Goal: Transaction & Acquisition: Purchase product/service

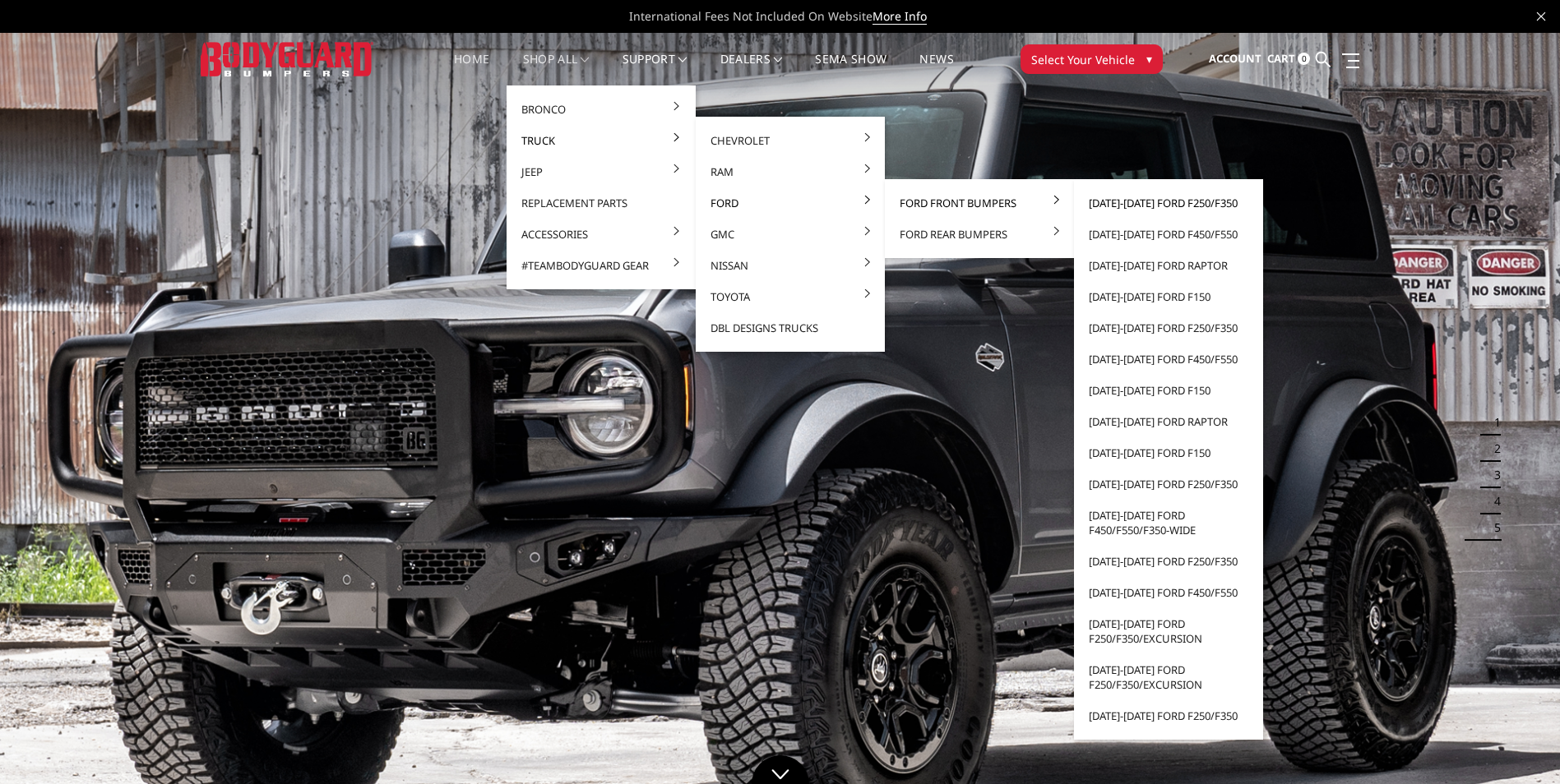
click at [1142, 201] on link "[DATE]-[DATE] Ford F250/F350" at bounding box center [1169, 202] width 176 height 31
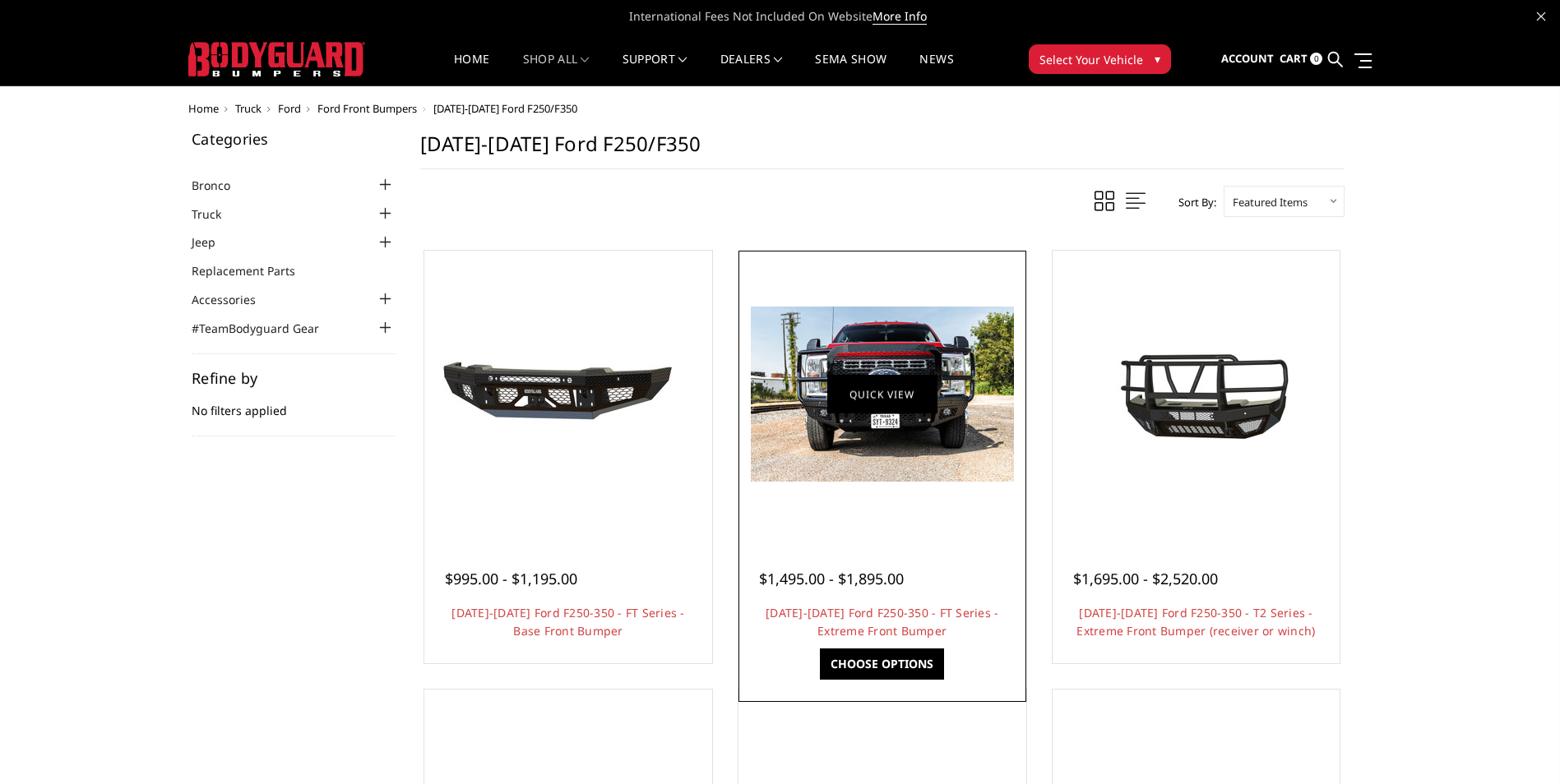
click at [891, 393] on link "Quick view" at bounding box center [882, 394] width 110 height 38
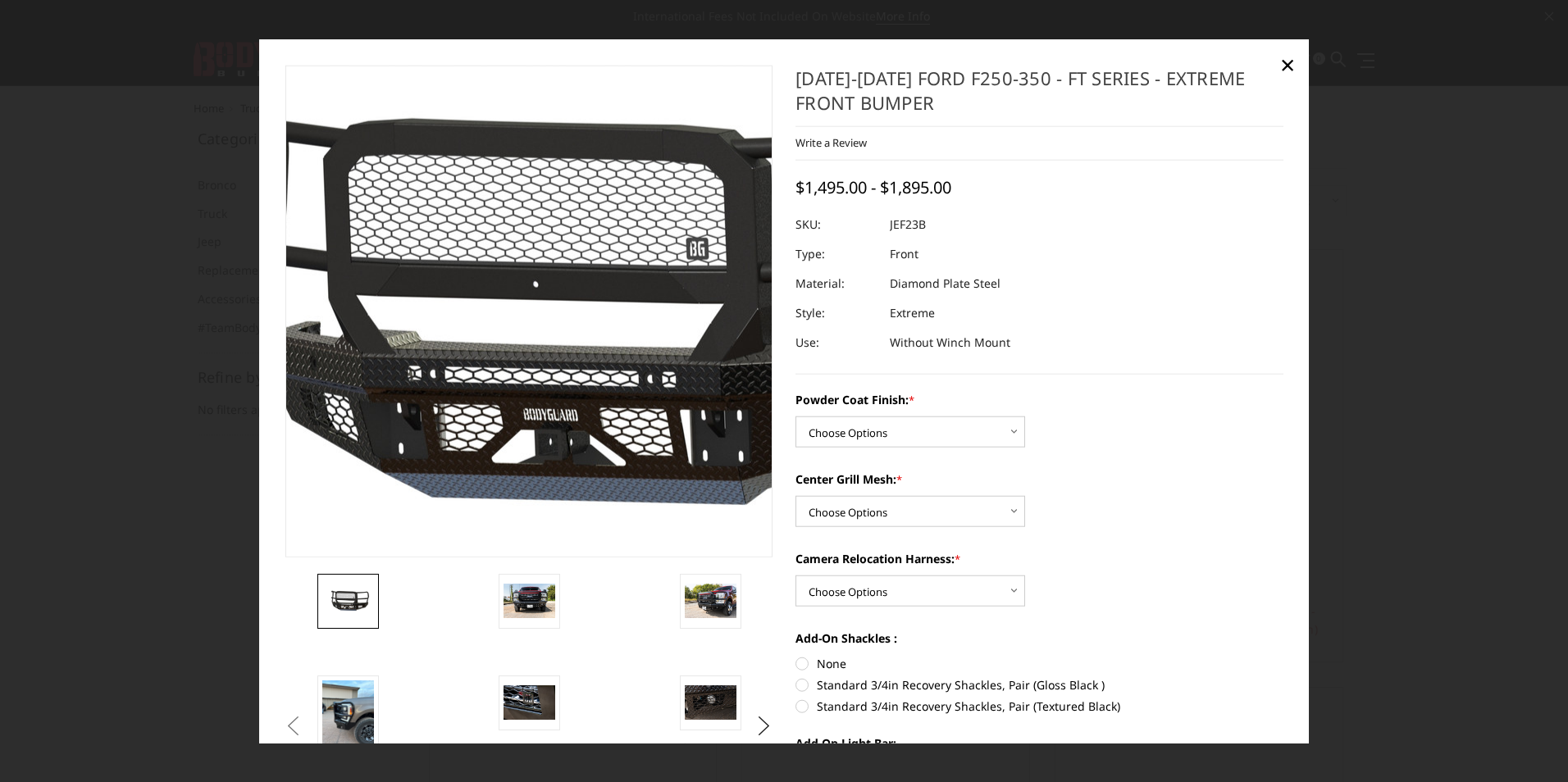
click at [476, 409] on img at bounding box center [585, 312] width 1050 height 491
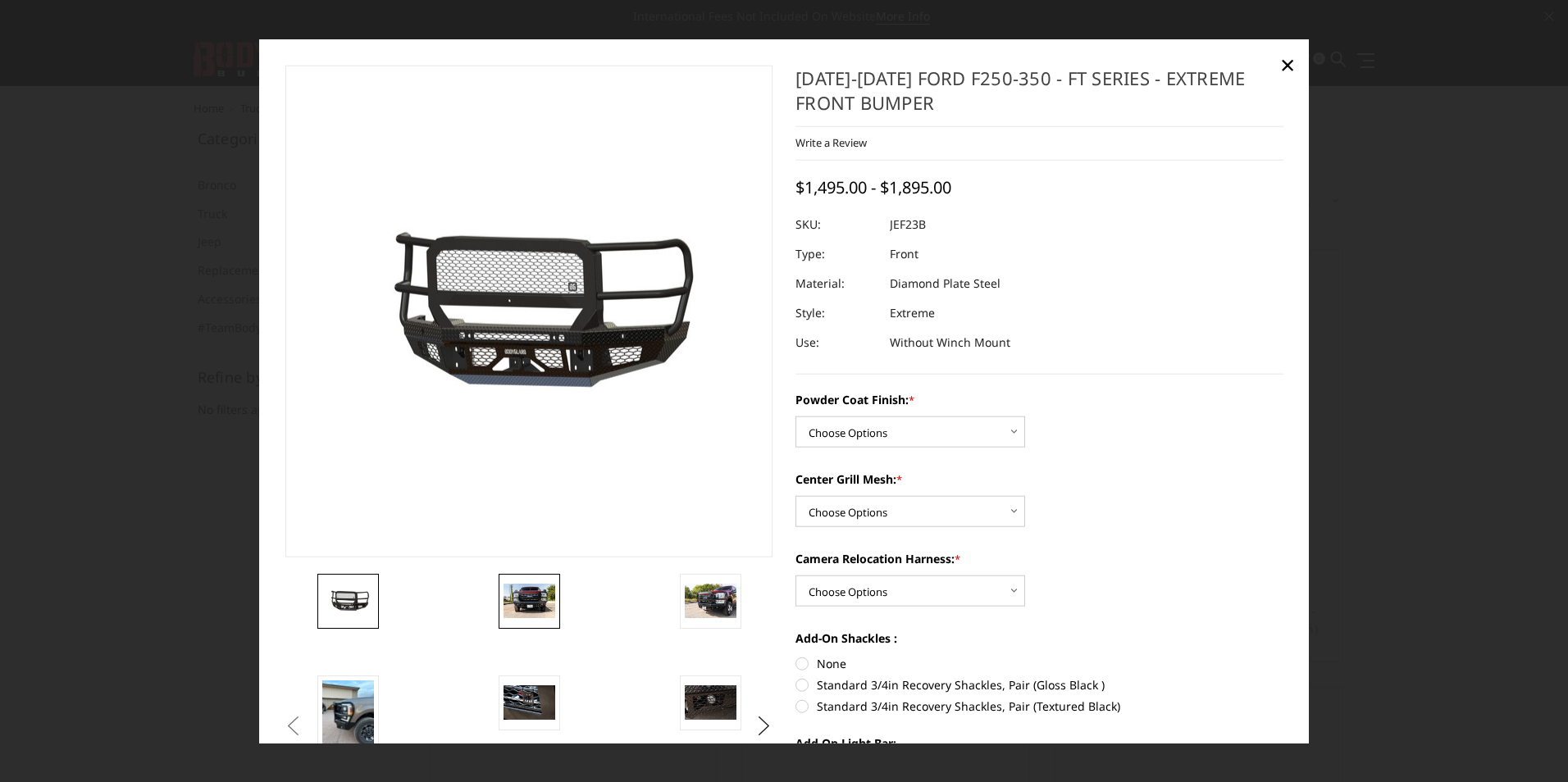
click at [529, 607] on img at bounding box center [529, 601] width 51 height 35
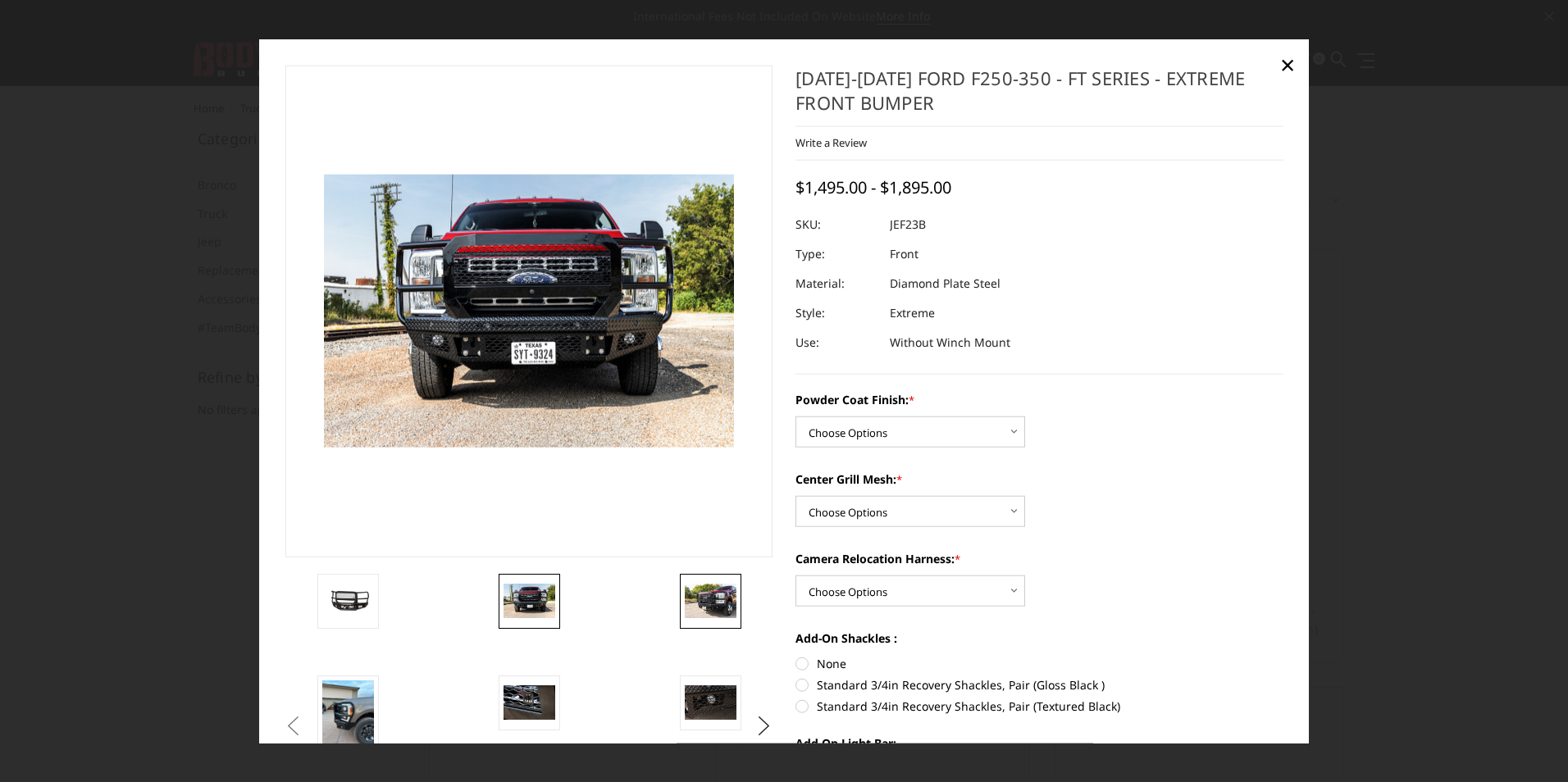
click at [715, 609] on img at bounding box center [710, 601] width 51 height 35
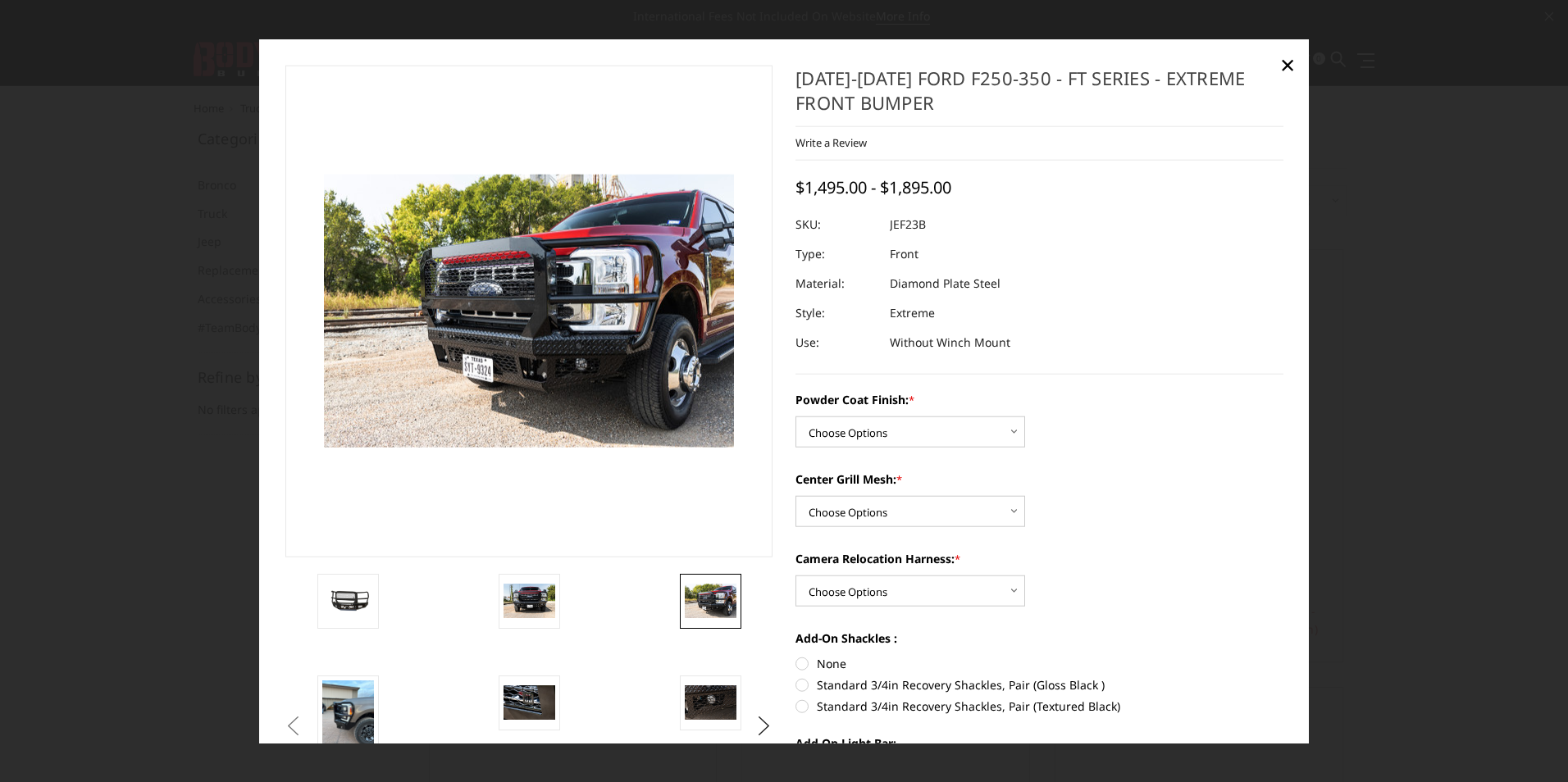
click at [306, 715] on button "Previous" at bounding box center [293, 725] width 24 height 24
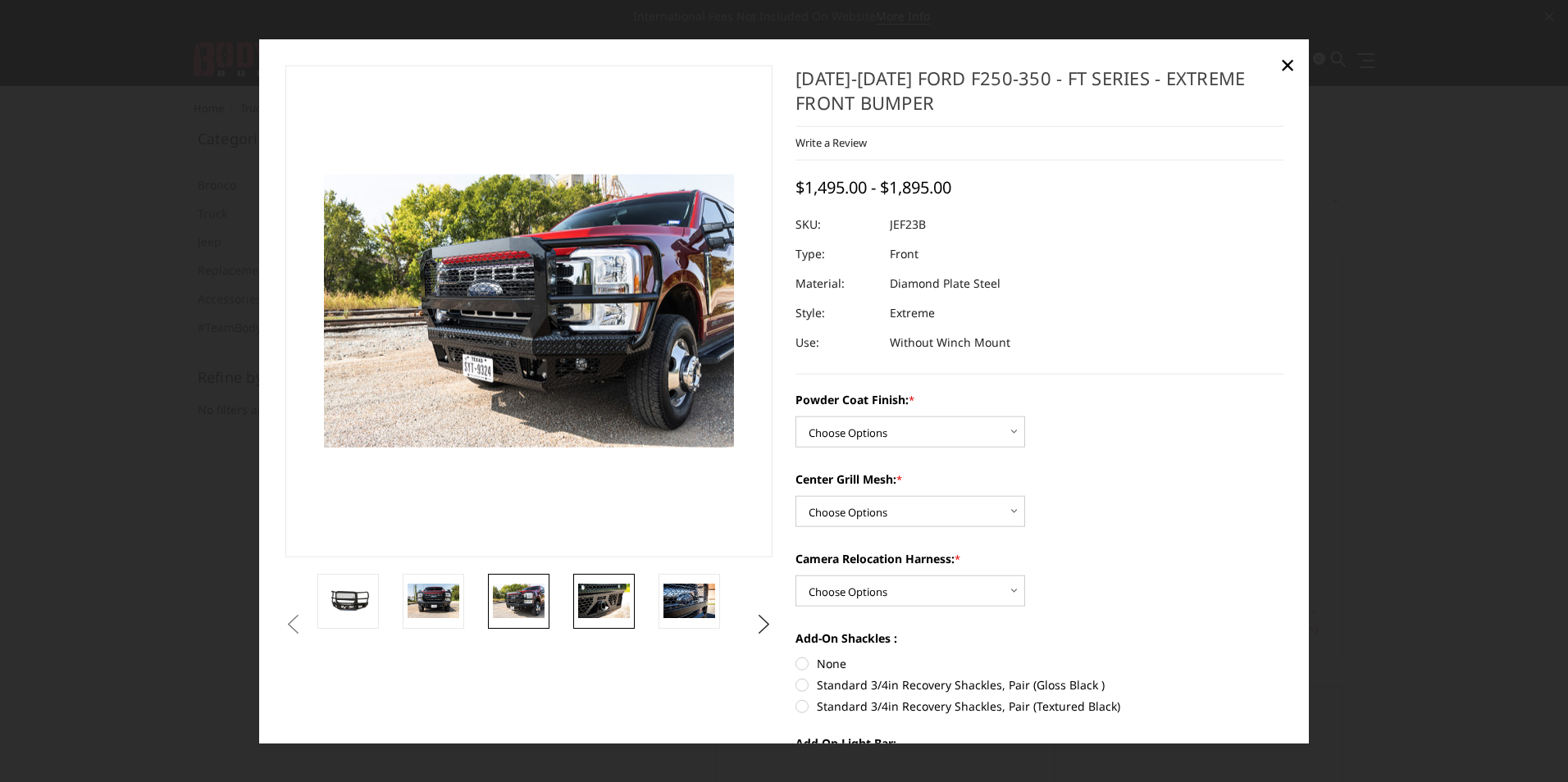
click at [605, 603] on img at bounding box center [603, 601] width 51 height 35
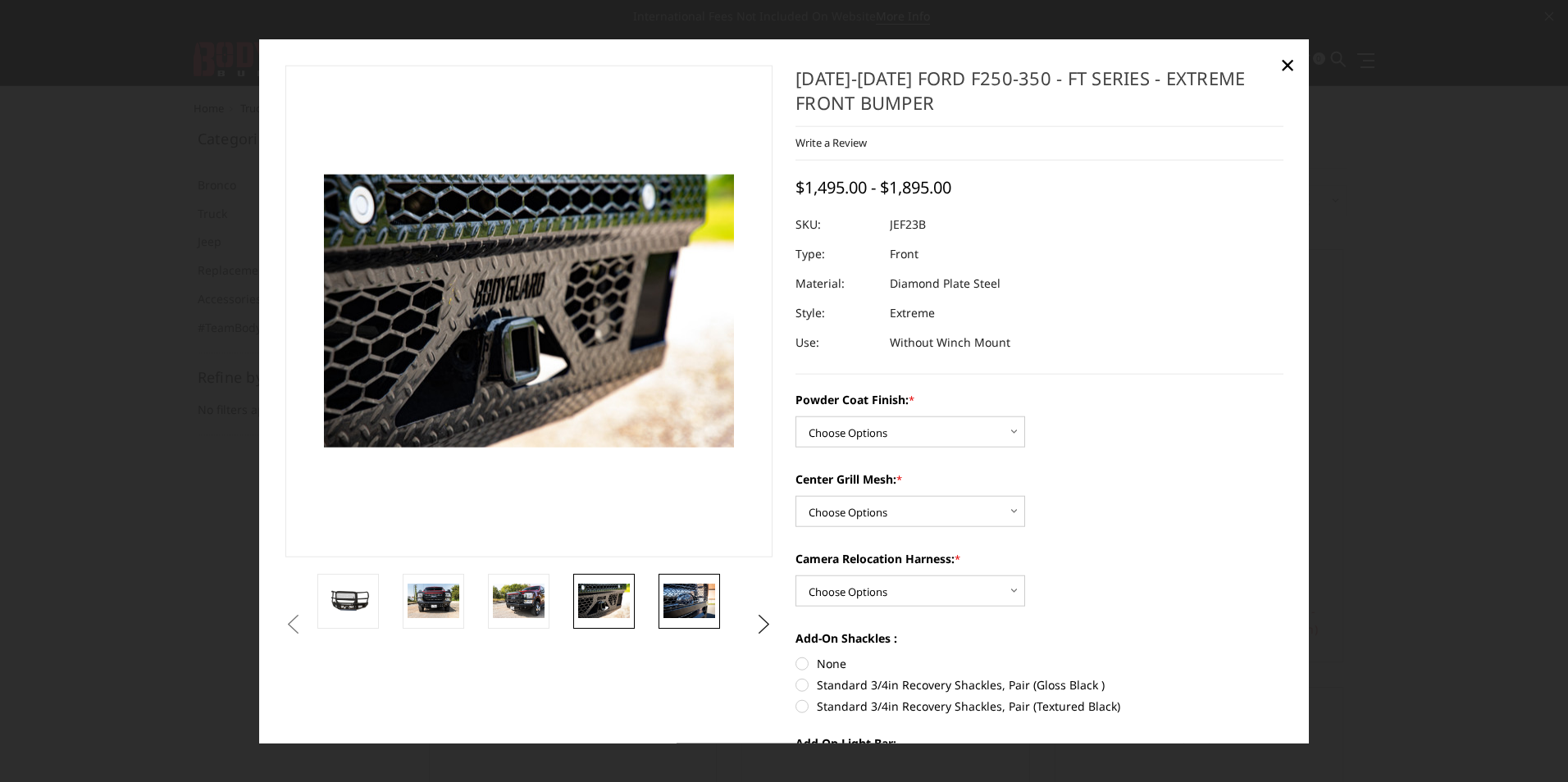
click at [686, 601] on img at bounding box center [689, 601] width 51 height 35
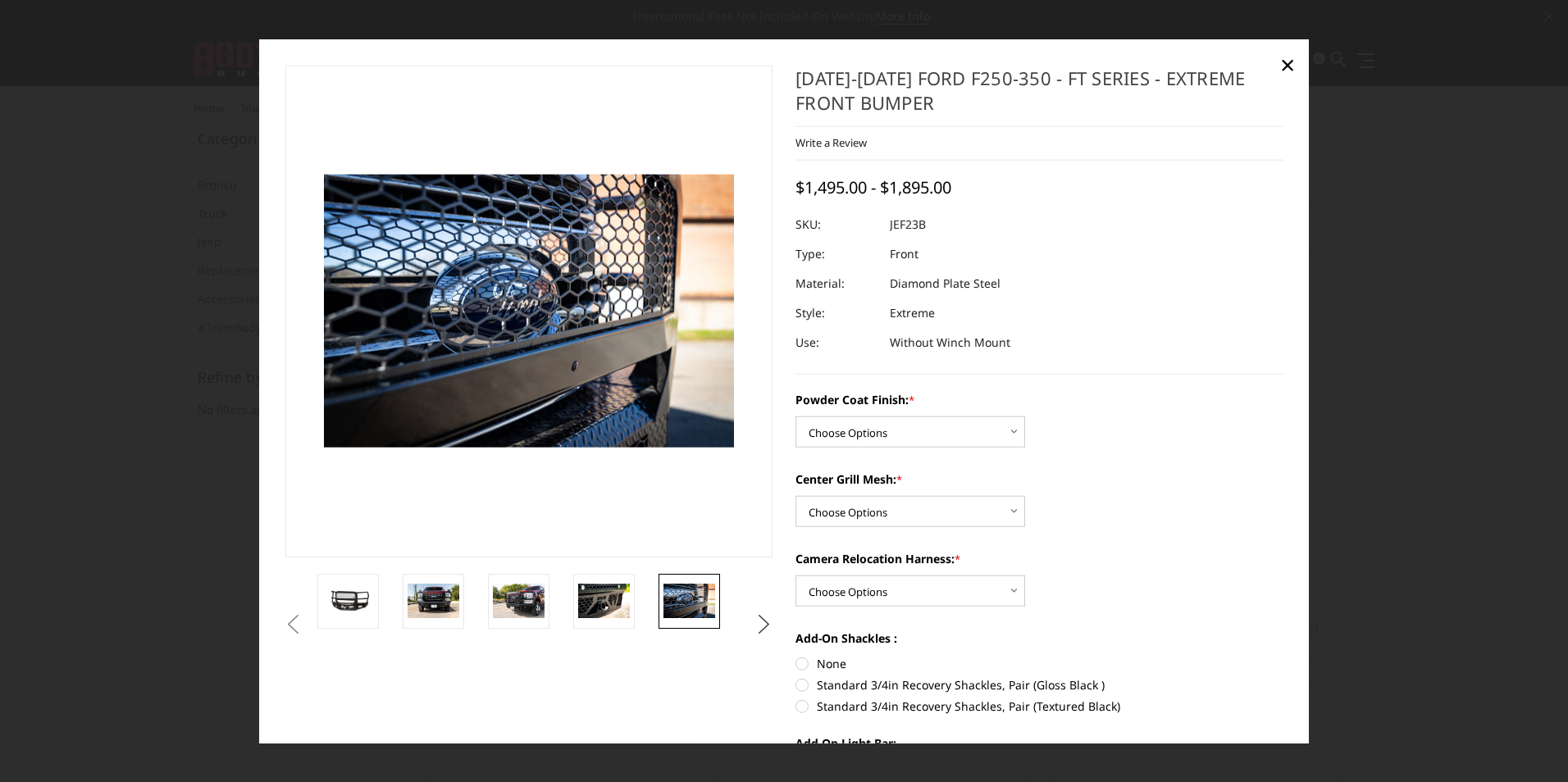
click at [760, 625] on button "Next" at bounding box center [764, 624] width 24 height 24
click at [686, 600] on img at bounding box center [689, 601] width 51 height 35
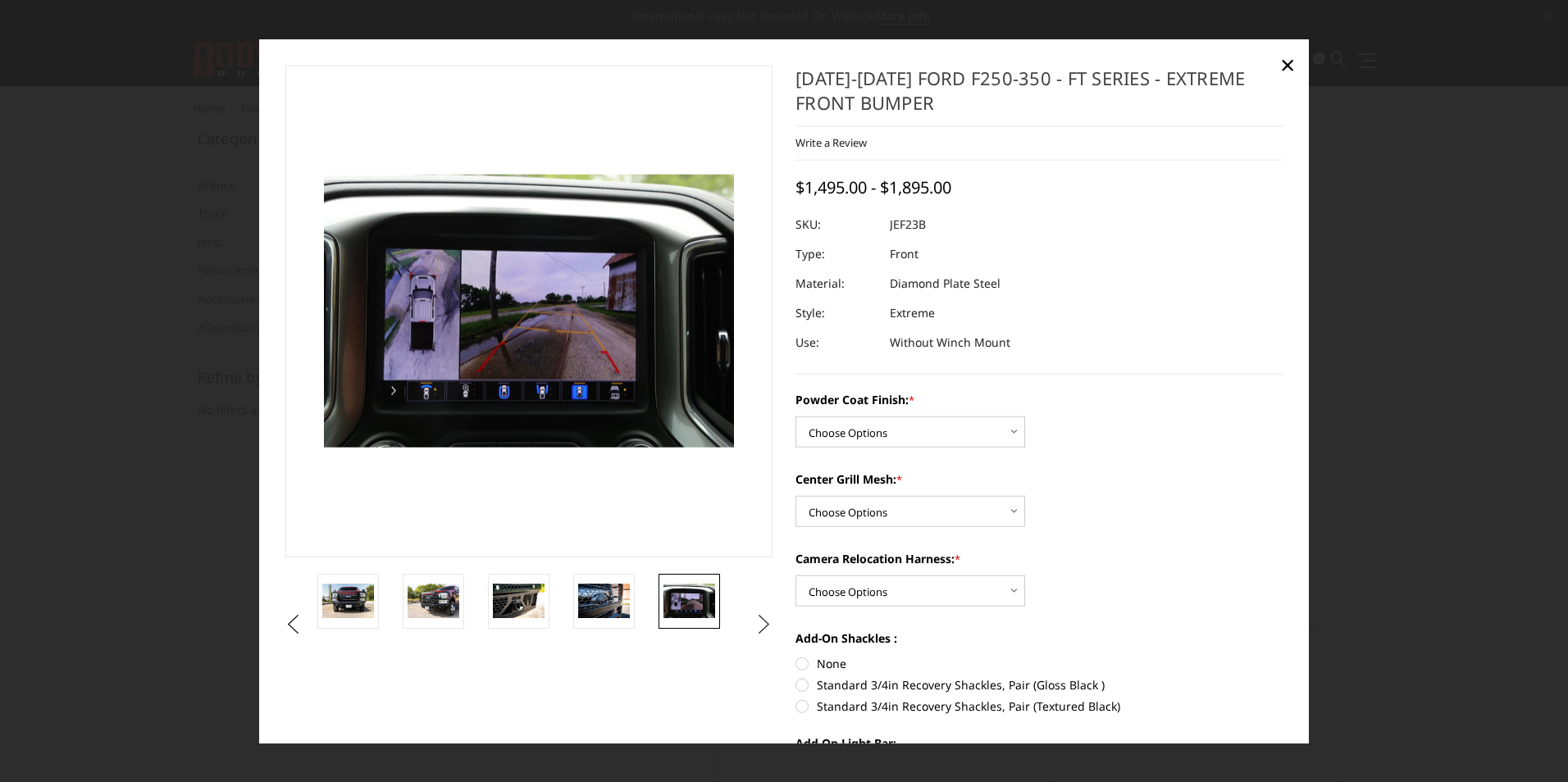
click at [756, 621] on button "Next" at bounding box center [764, 624] width 24 height 24
click at [679, 607] on img at bounding box center [689, 612] width 51 height 69
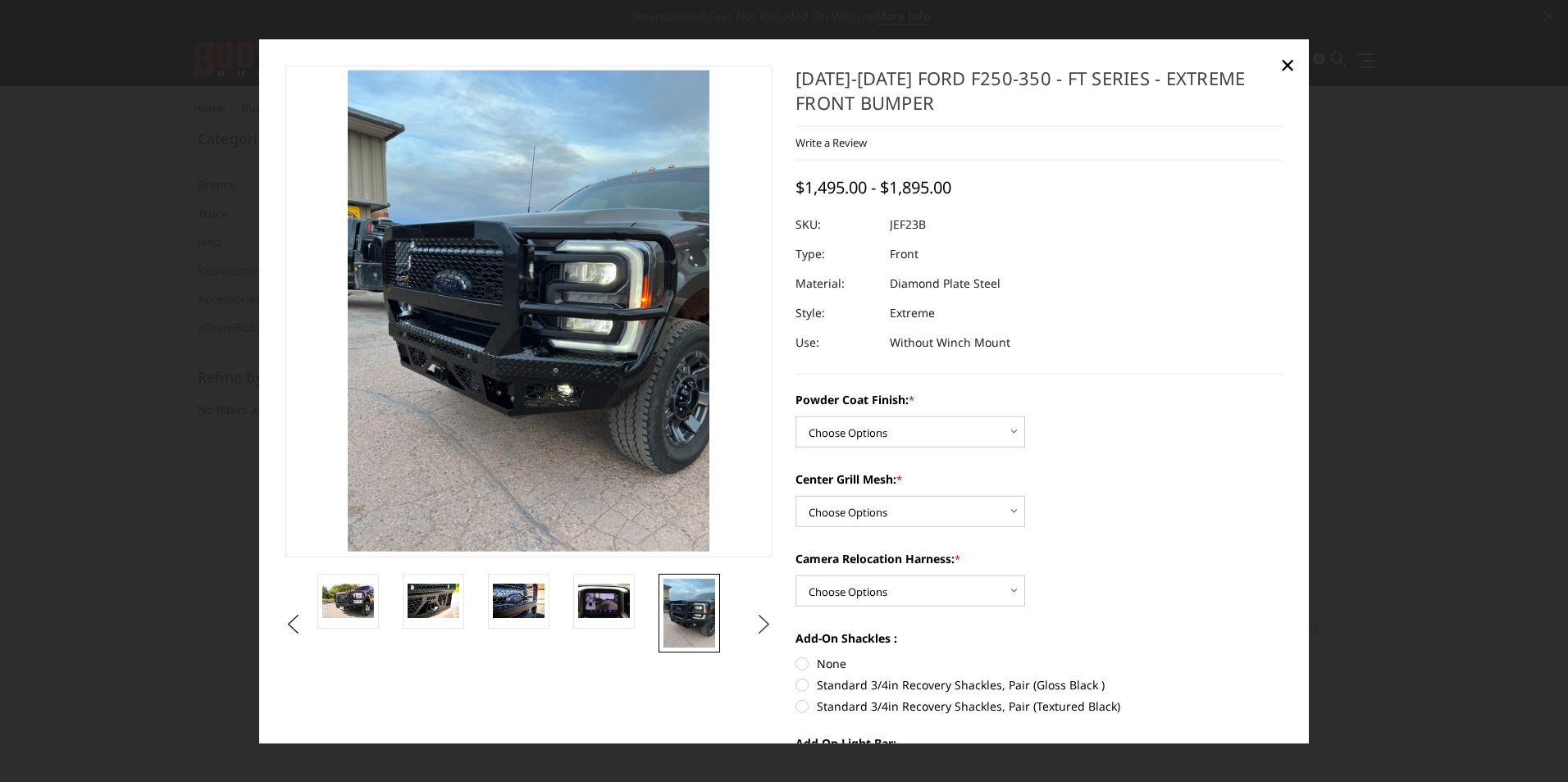
click at [757, 625] on button "Next" at bounding box center [764, 624] width 24 height 24
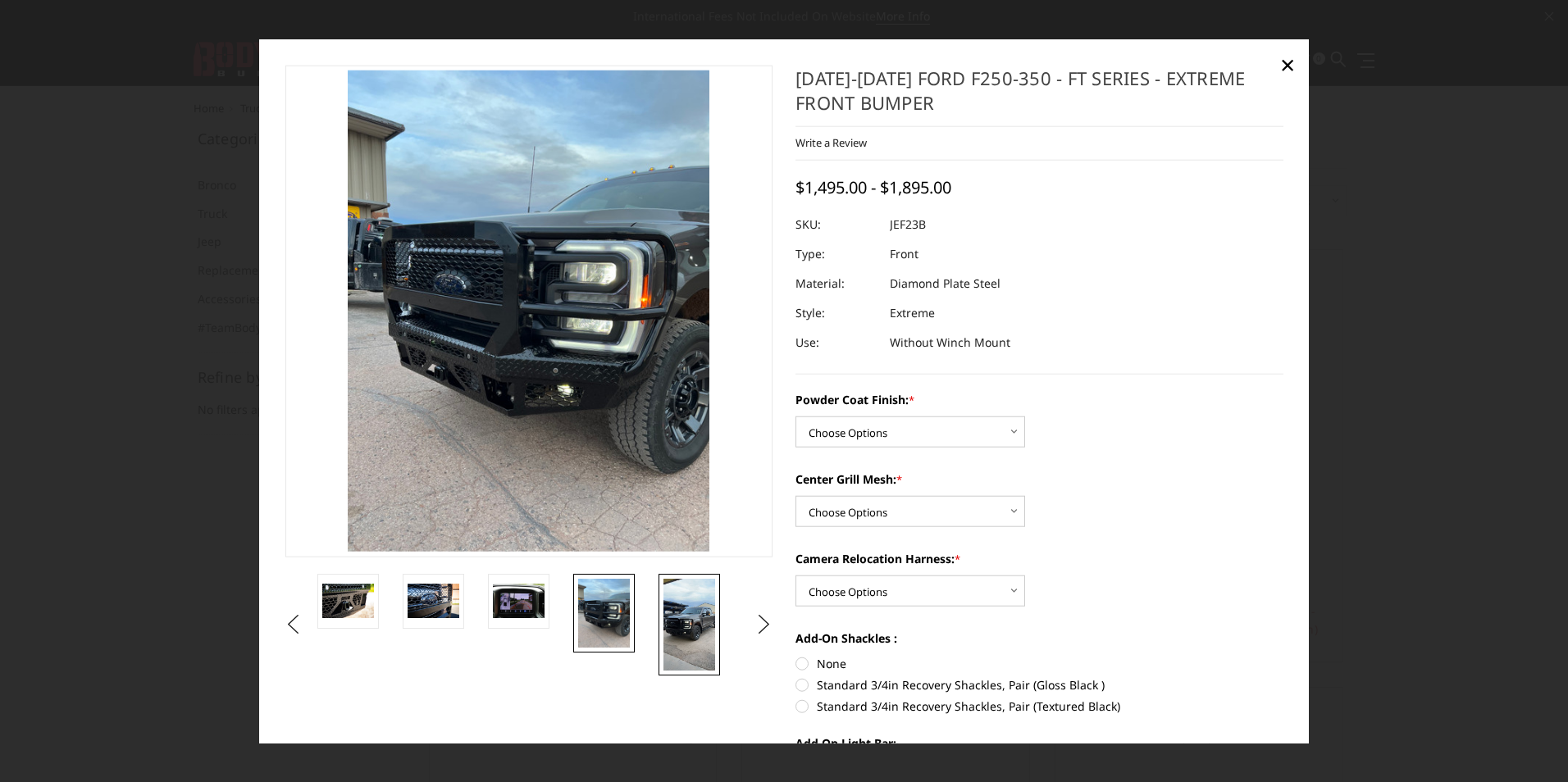
click at [693, 624] on img at bounding box center [689, 623] width 51 height 91
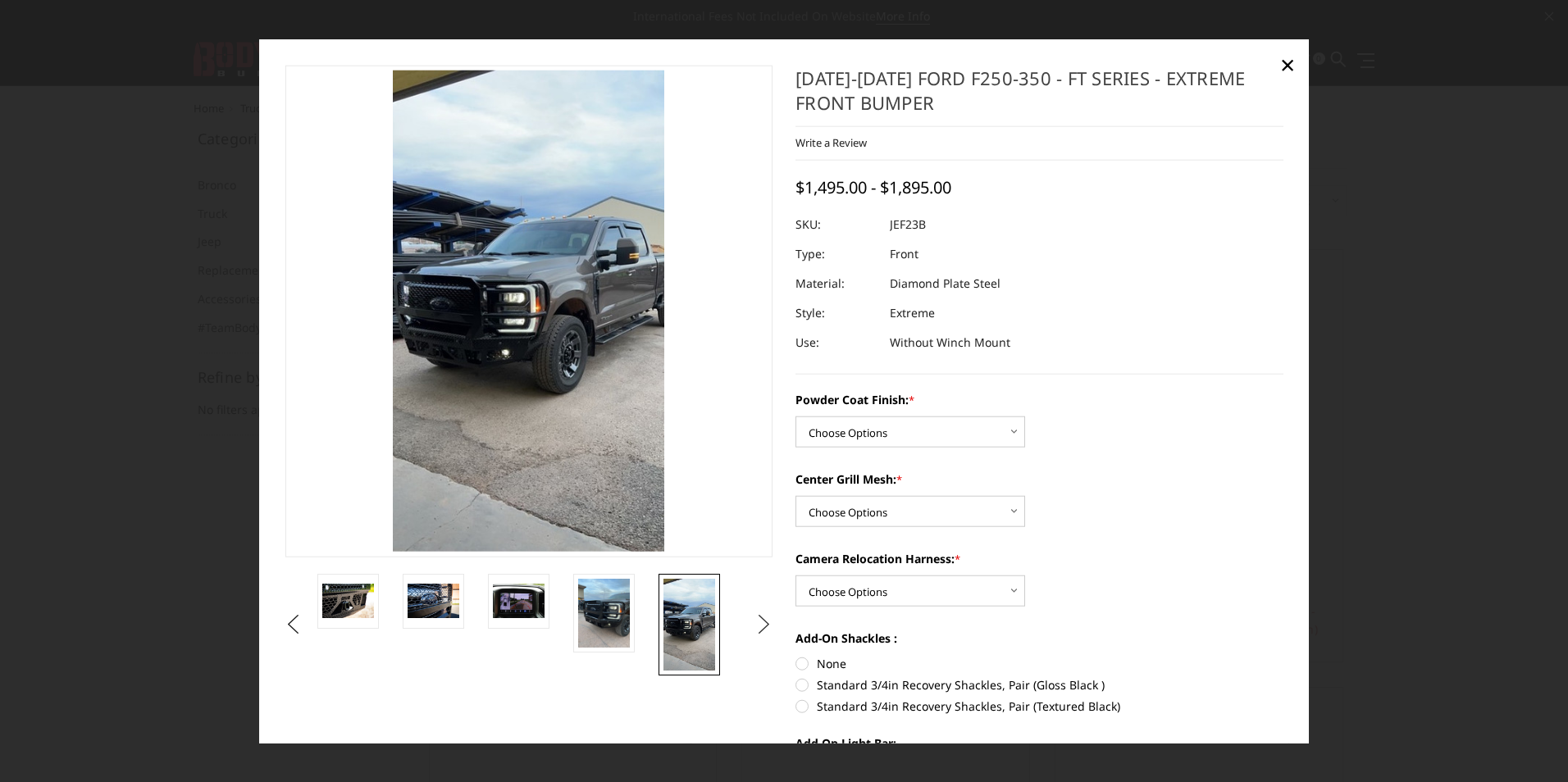
click at [752, 617] on button "Next" at bounding box center [764, 624] width 24 height 24
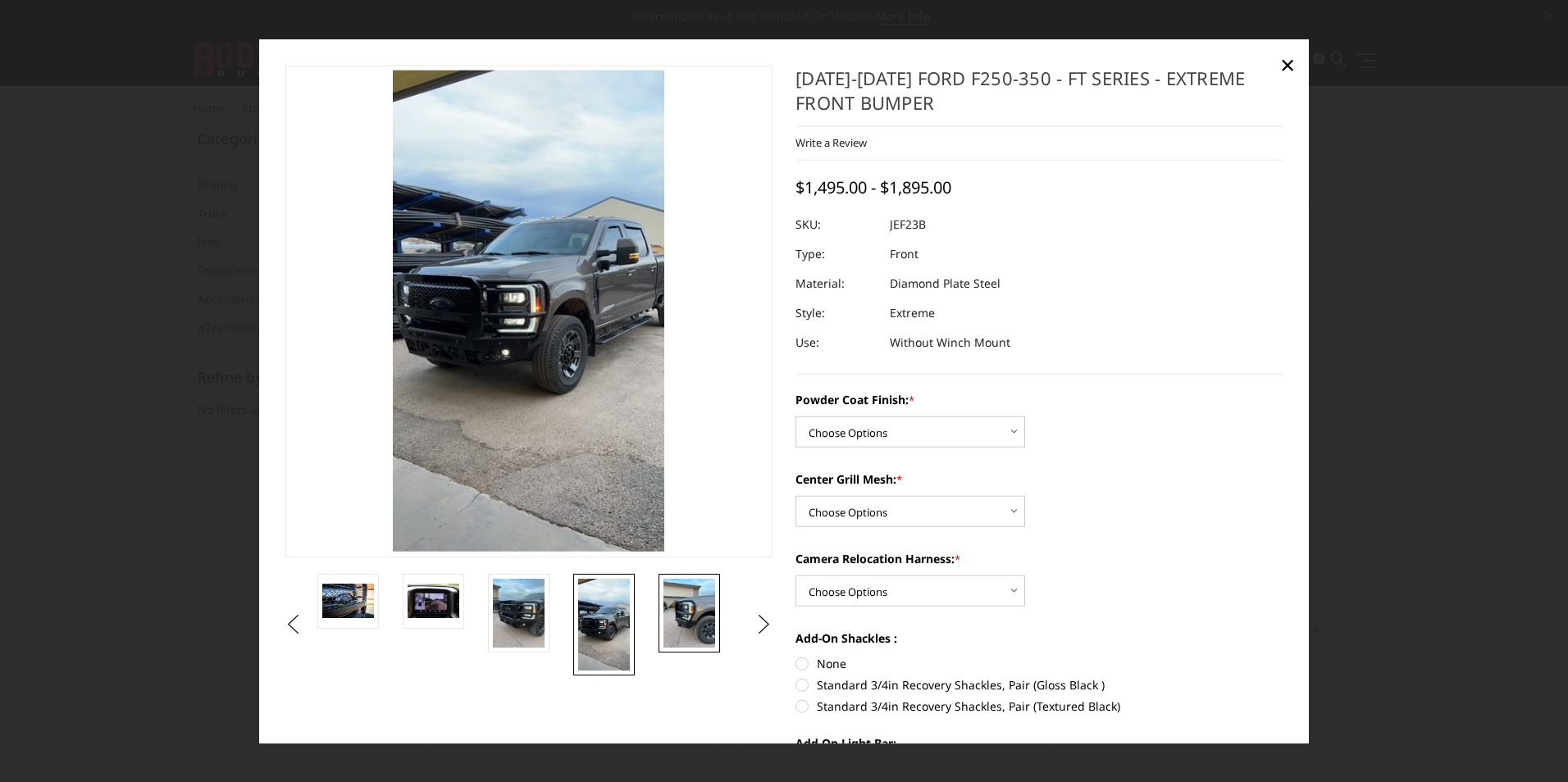
click at [677, 615] on img at bounding box center [689, 612] width 51 height 69
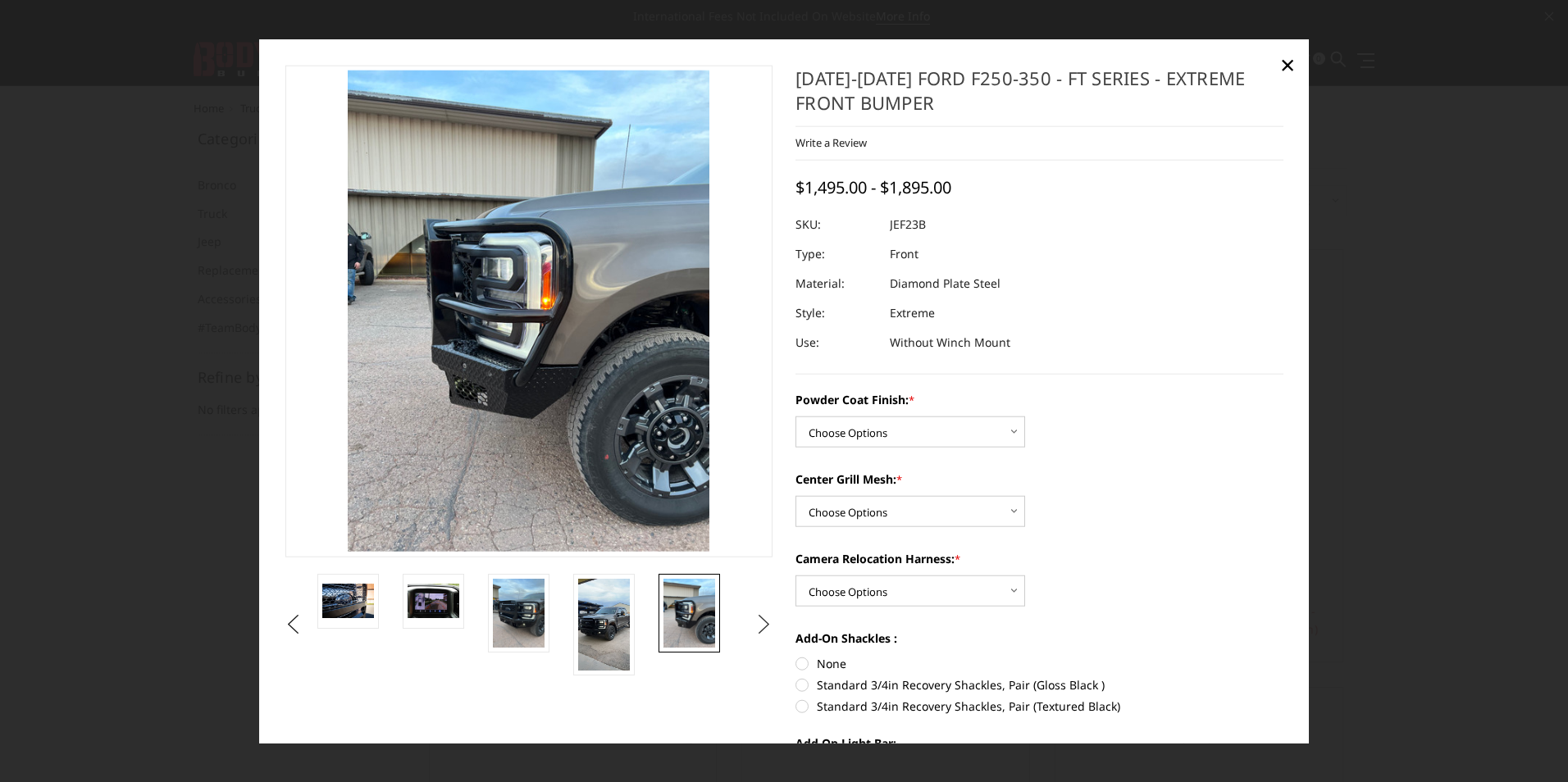
click at [761, 629] on button "Next" at bounding box center [764, 624] width 24 height 24
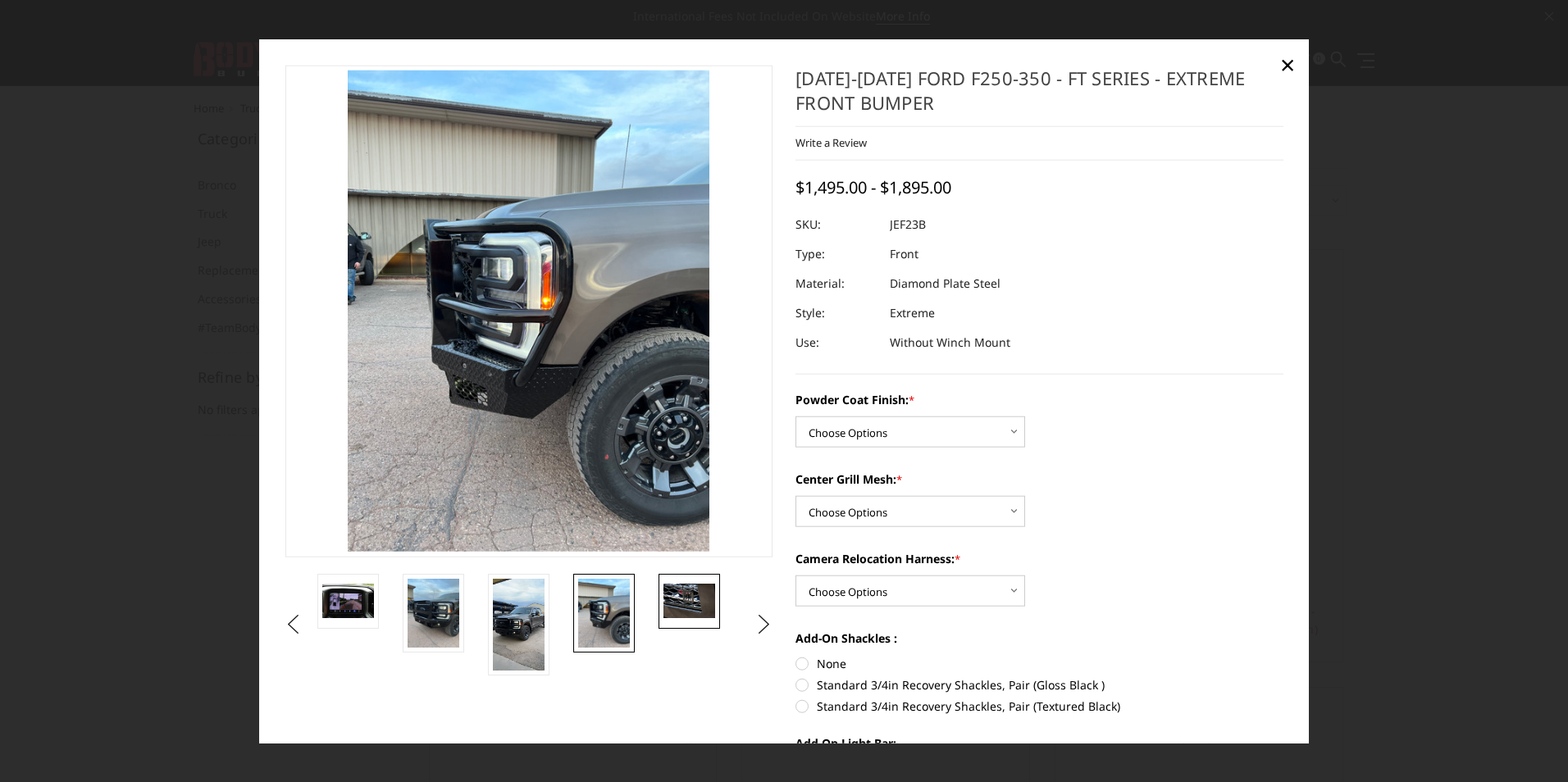
click at [685, 609] on img at bounding box center [689, 601] width 51 height 35
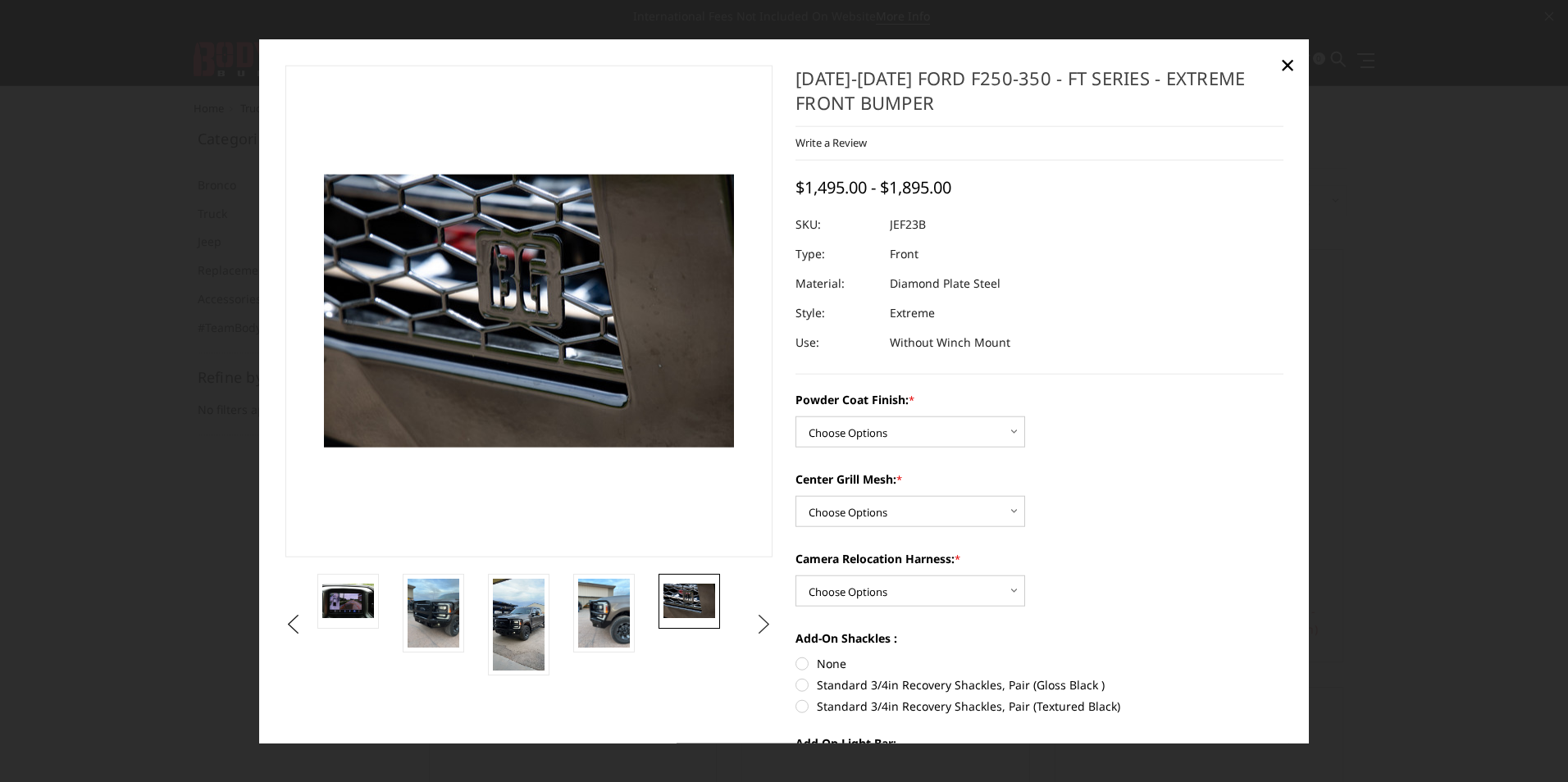
click at [757, 626] on button "Next" at bounding box center [764, 624] width 24 height 24
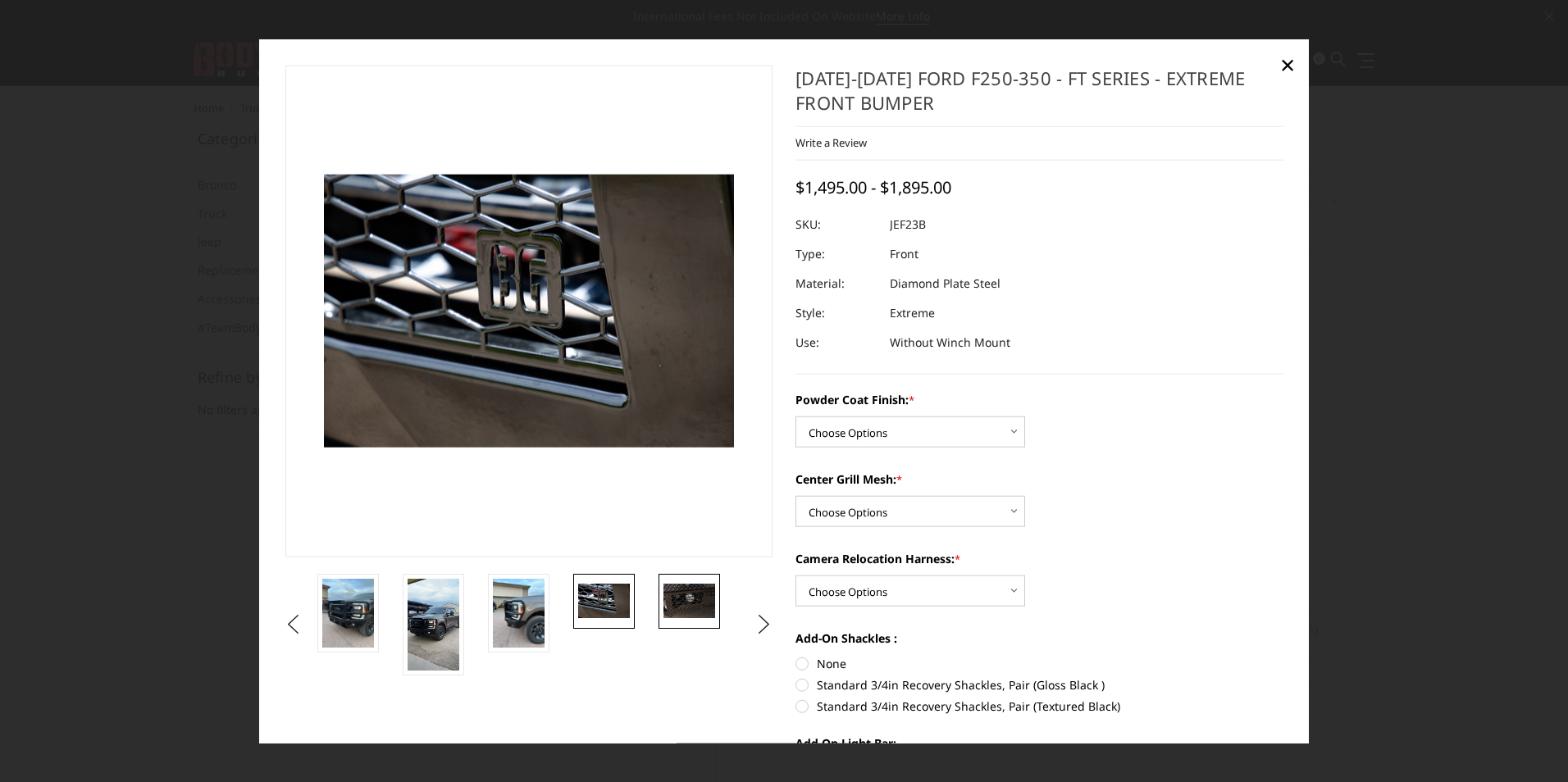
click at [681, 601] on img at bounding box center [689, 601] width 51 height 35
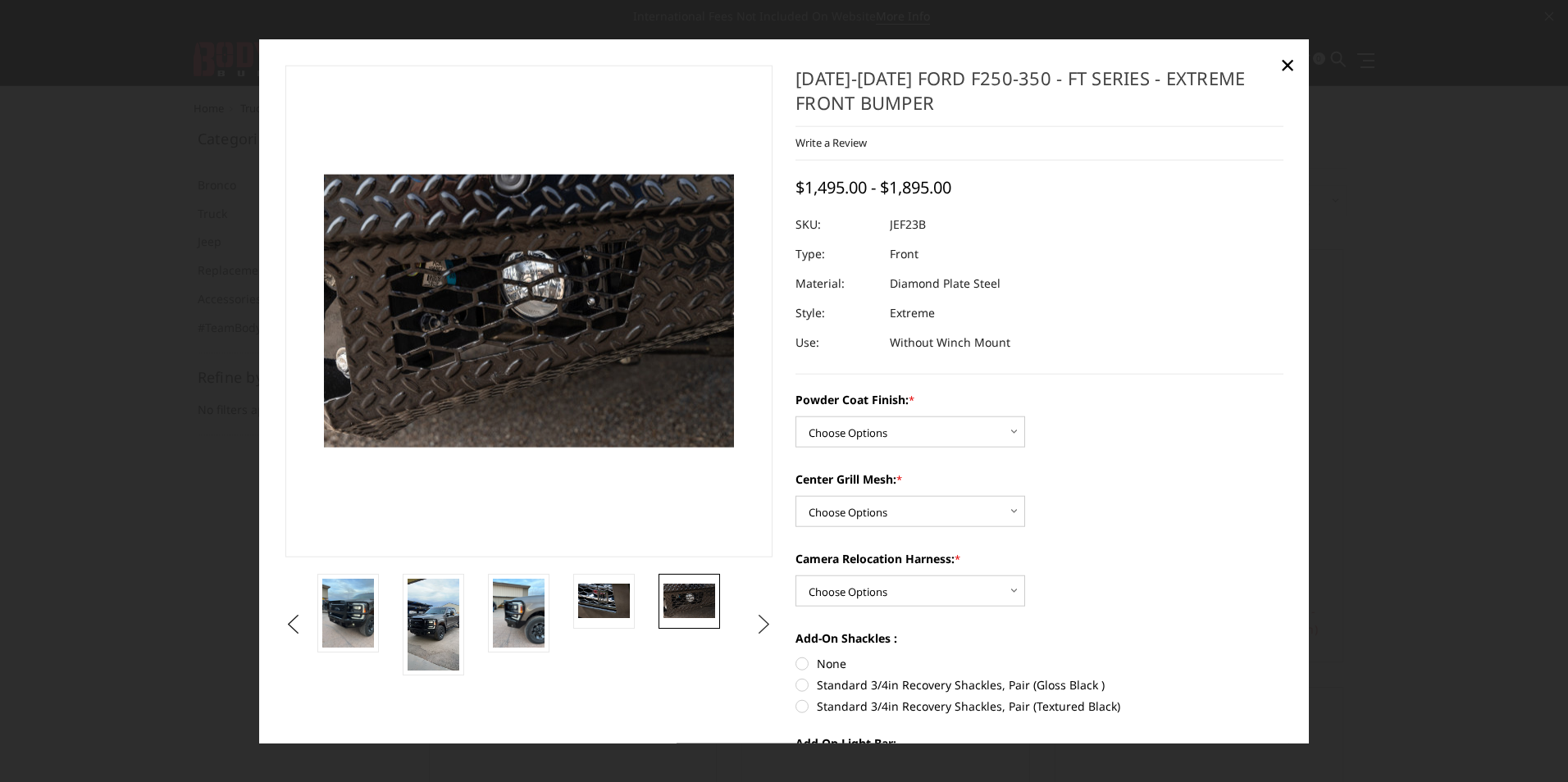
click at [759, 626] on button "Next" at bounding box center [764, 624] width 24 height 24
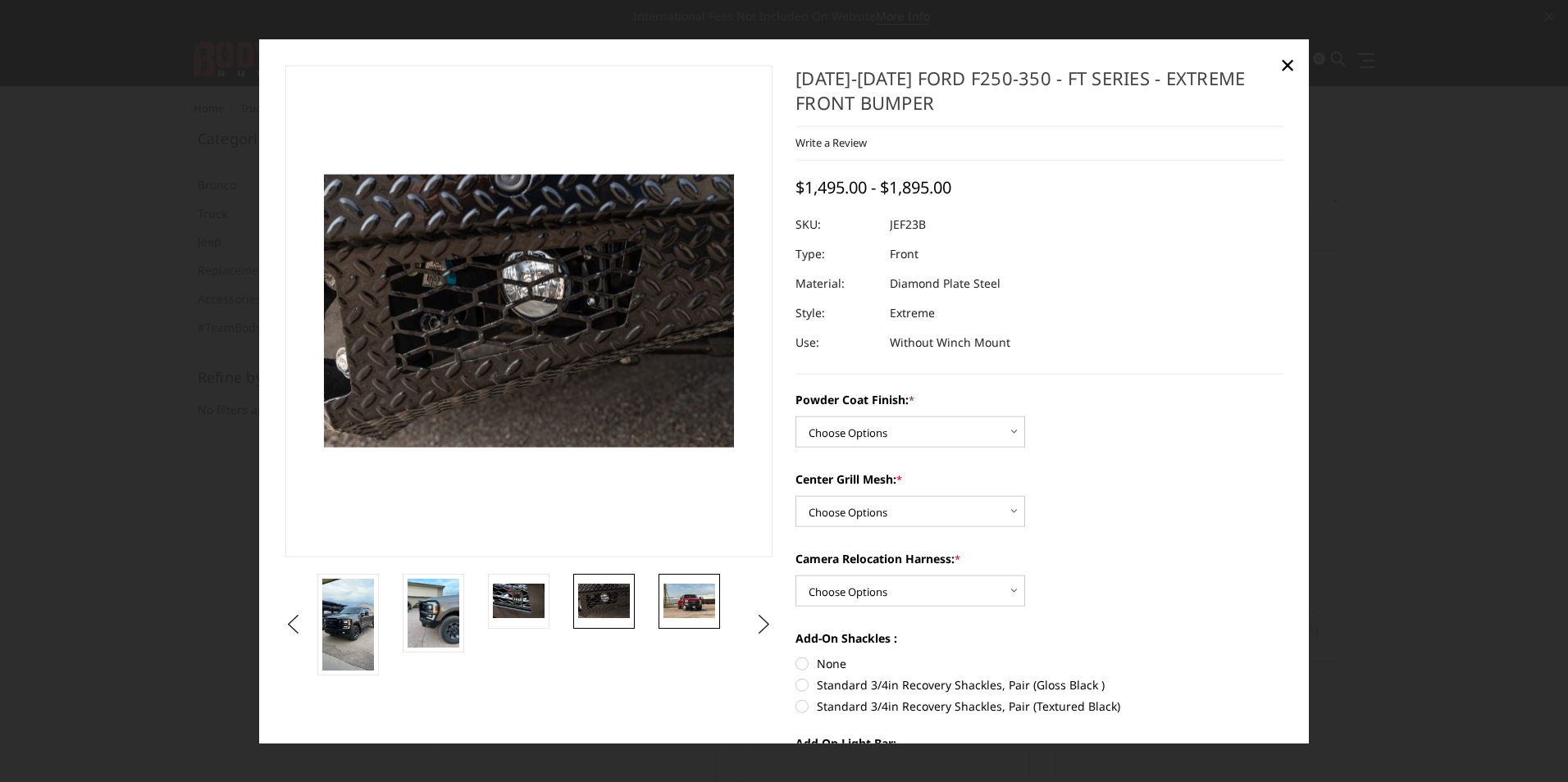
click at [695, 607] on img at bounding box center [689, 601] width 51 height 35
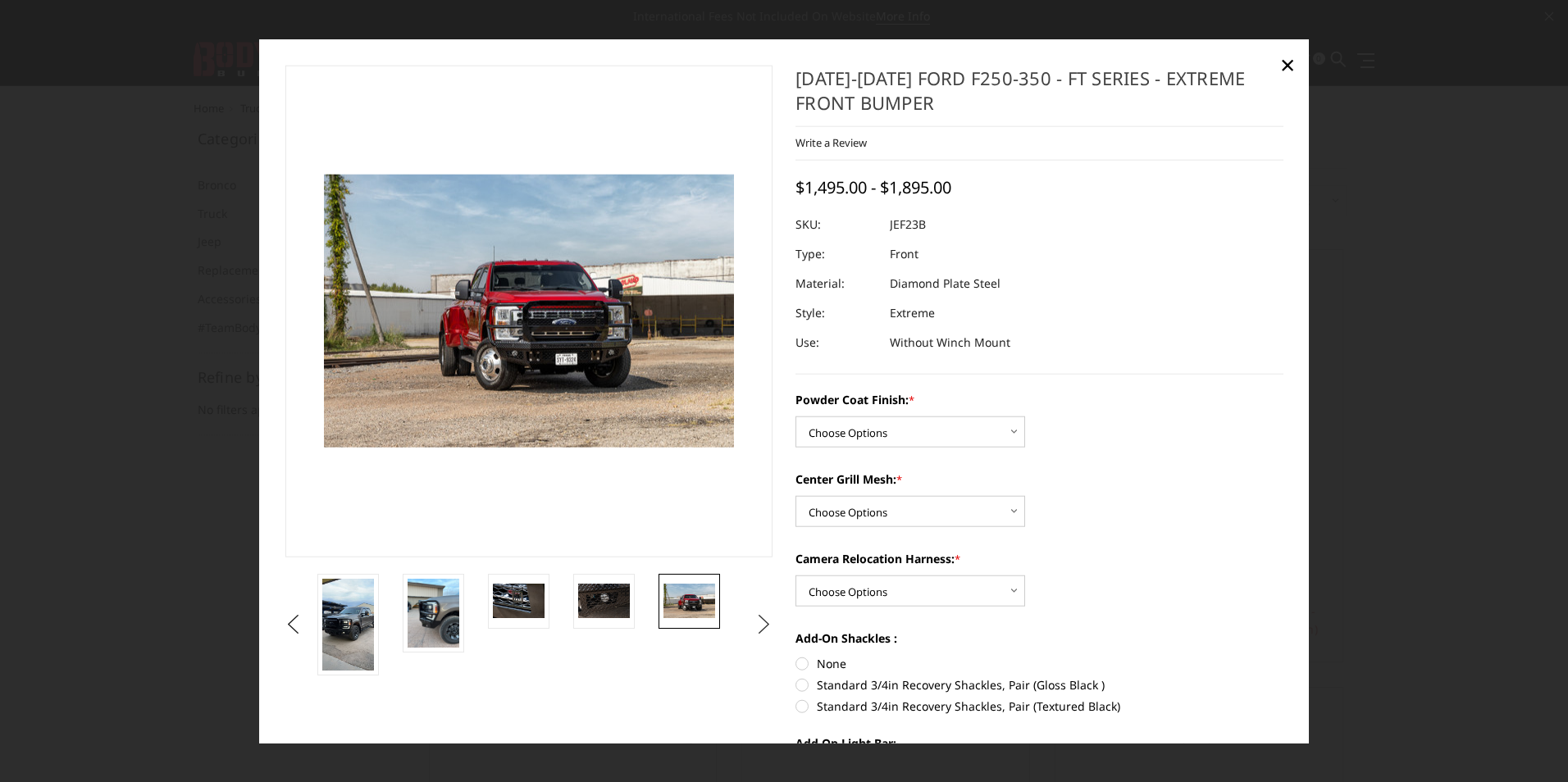
click at [761, 621] on button "Next" at bounding box center [764, 624] width 24 height 24
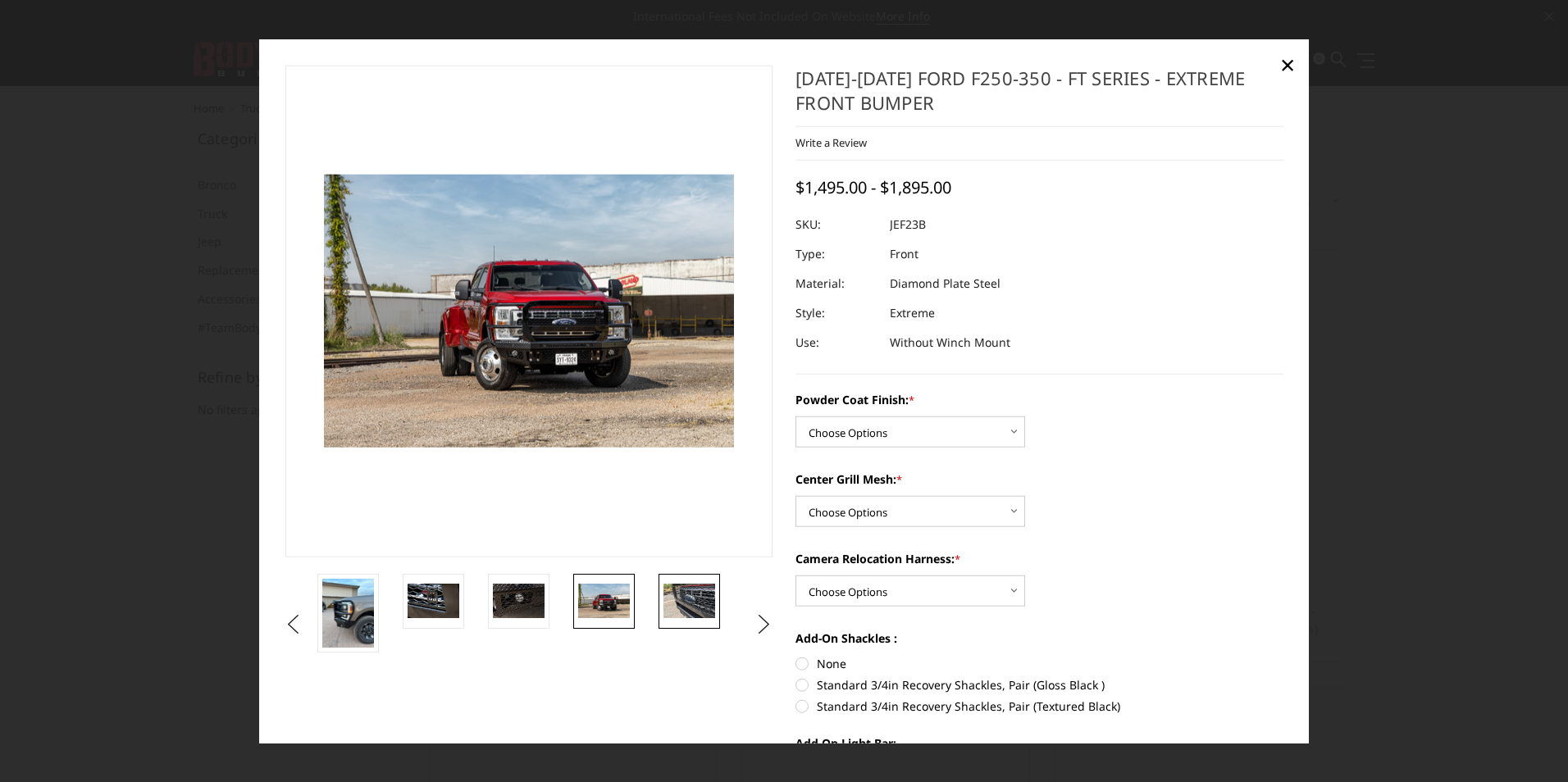
click at [707, 605] on img at bounding box center [689, 601] width 51 height 35
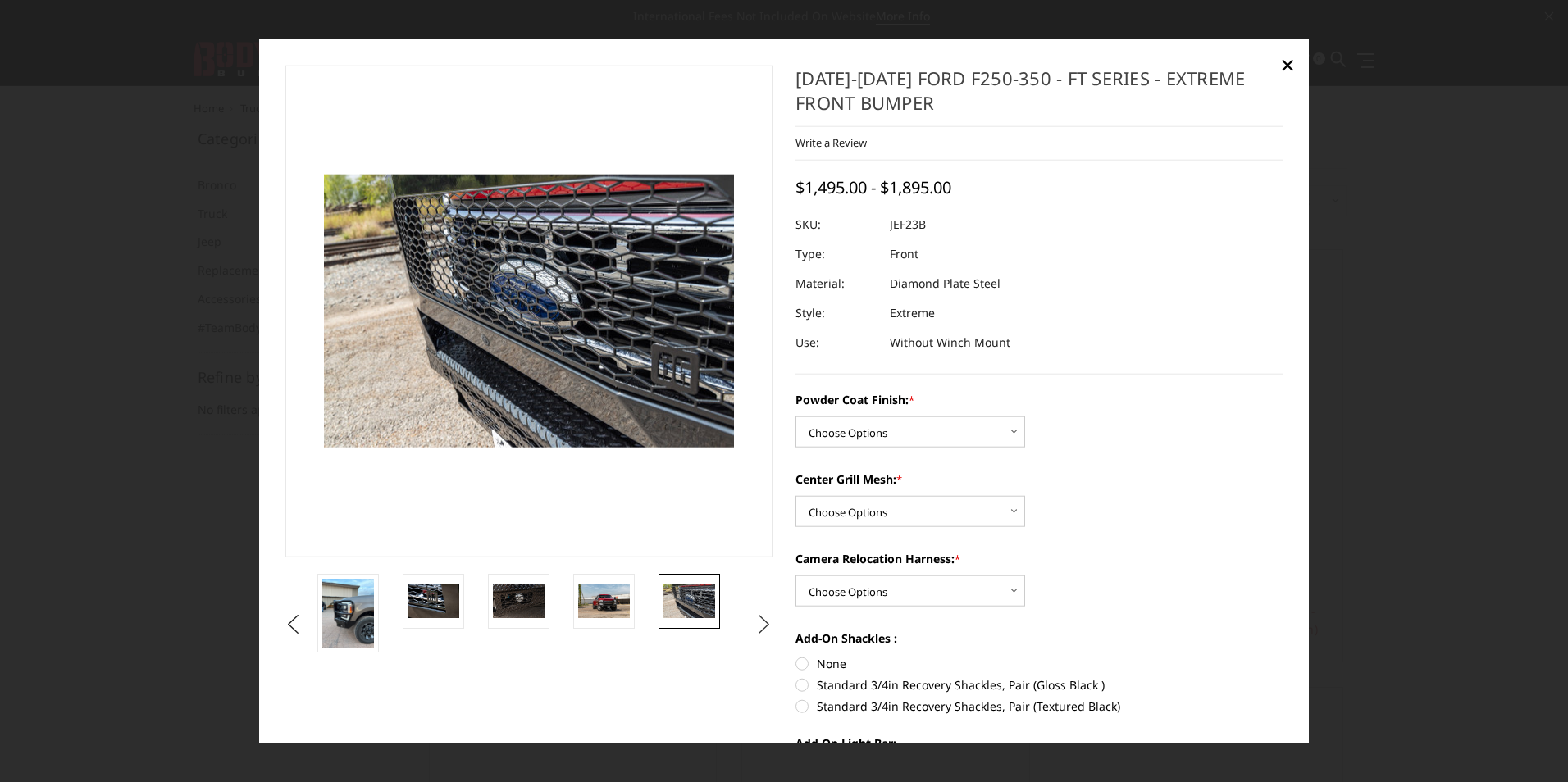
click at [758, 624] on button "Next" at bounding box center [764, 624] width 24 height 24
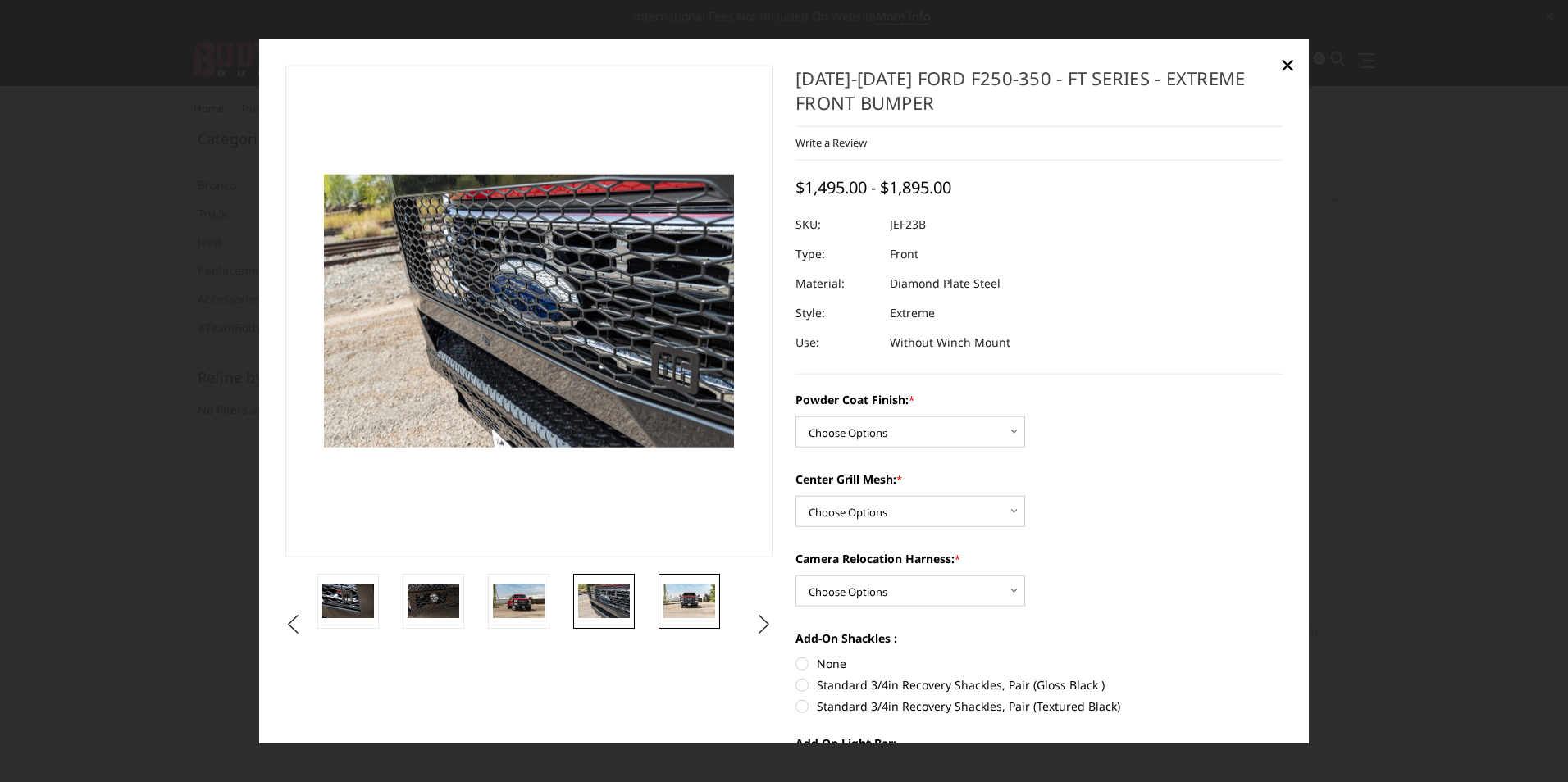
click at [693, 598] on img at bounding box center [689, 601] width 51 height 35
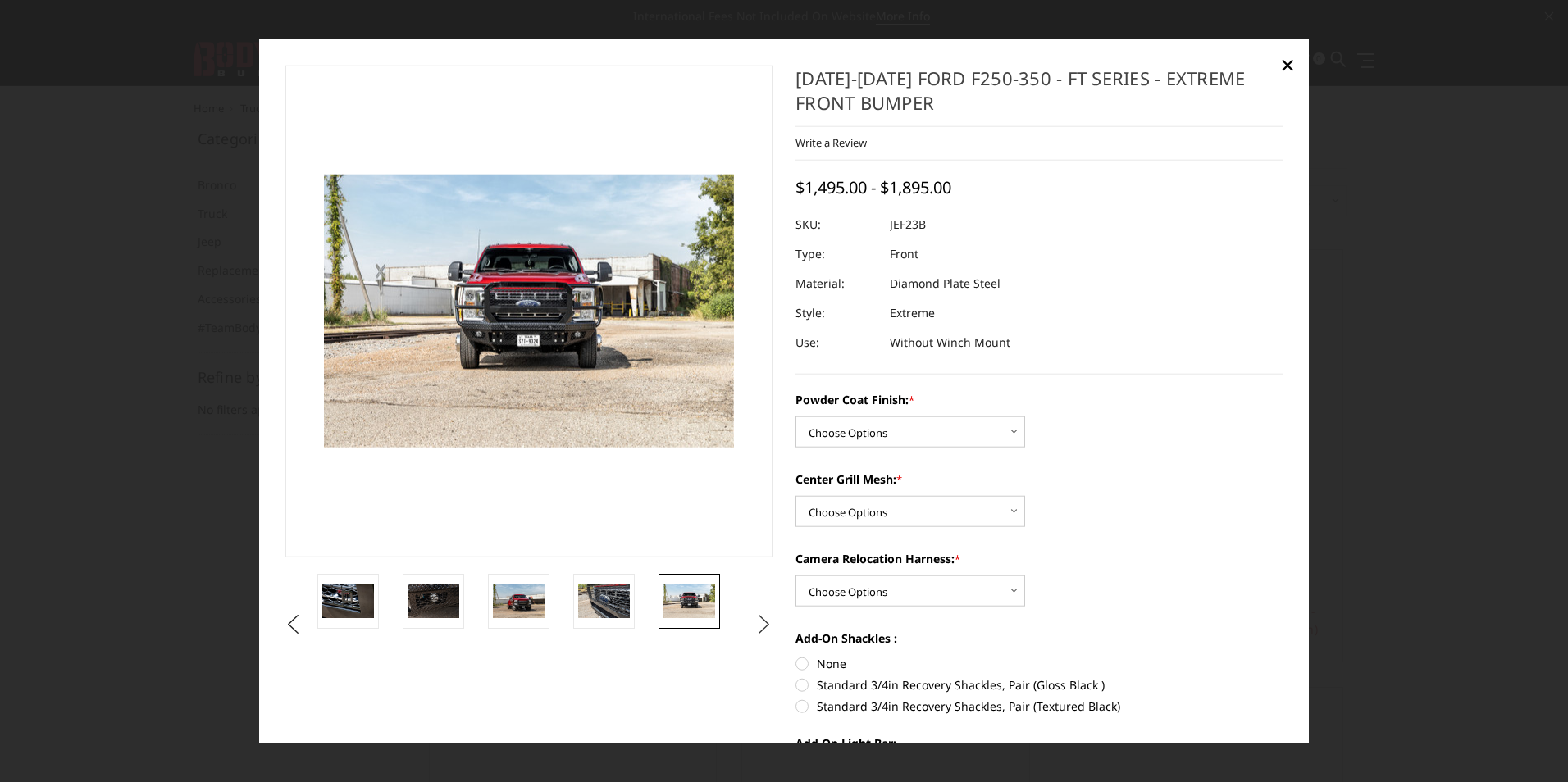
click at [763, 624] on button "Next" at bounding box center [764, 624] width 24 height 24
click at [694, 604] on img at bounding box center [689, 601] width 51 height 35
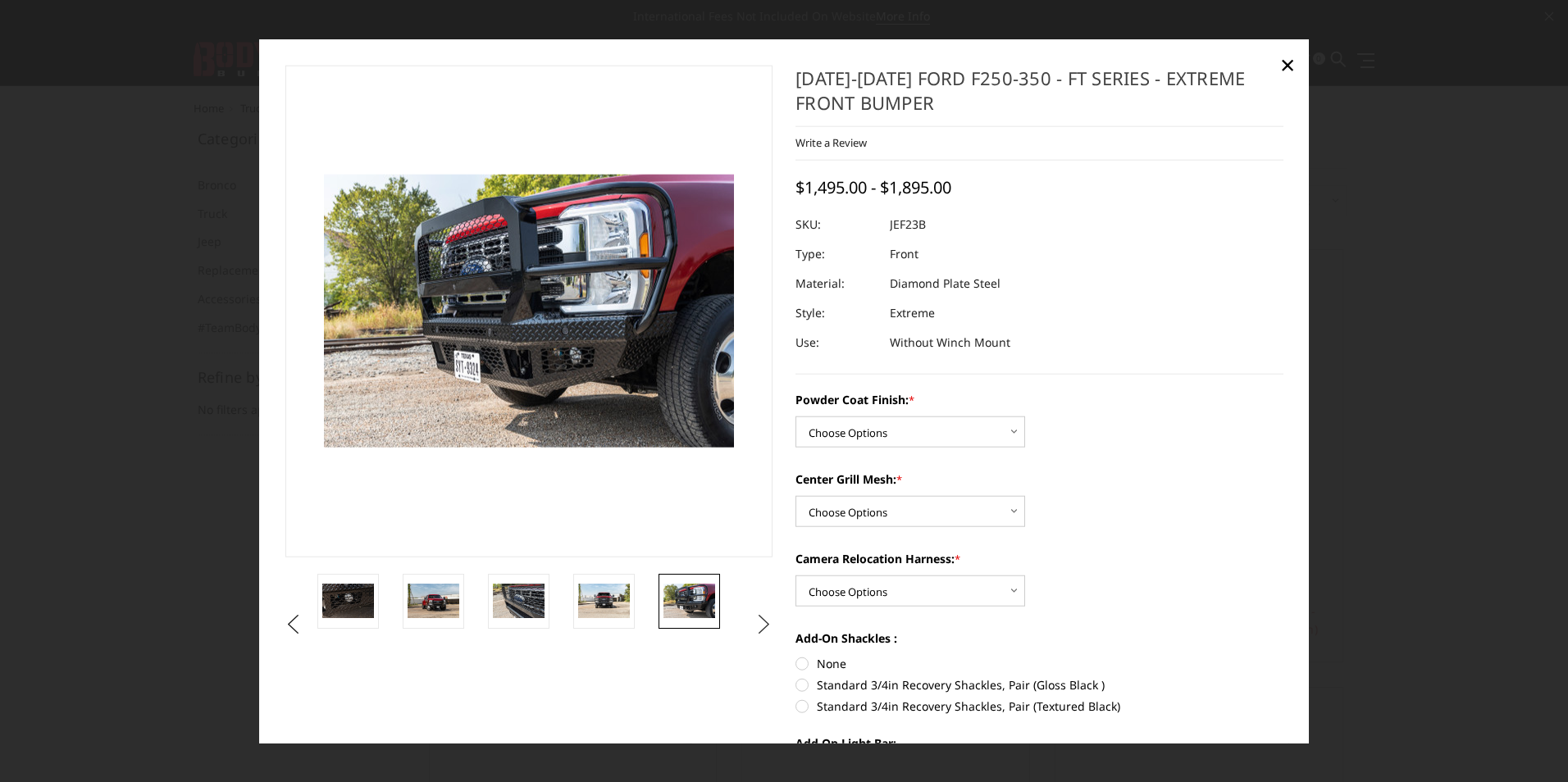
click at [756, 626] on button "Next" at bounding box center [764, 624] width 24 height 24
click at [686, 600] on img at bounding box center [689, 601] width 51 height 35
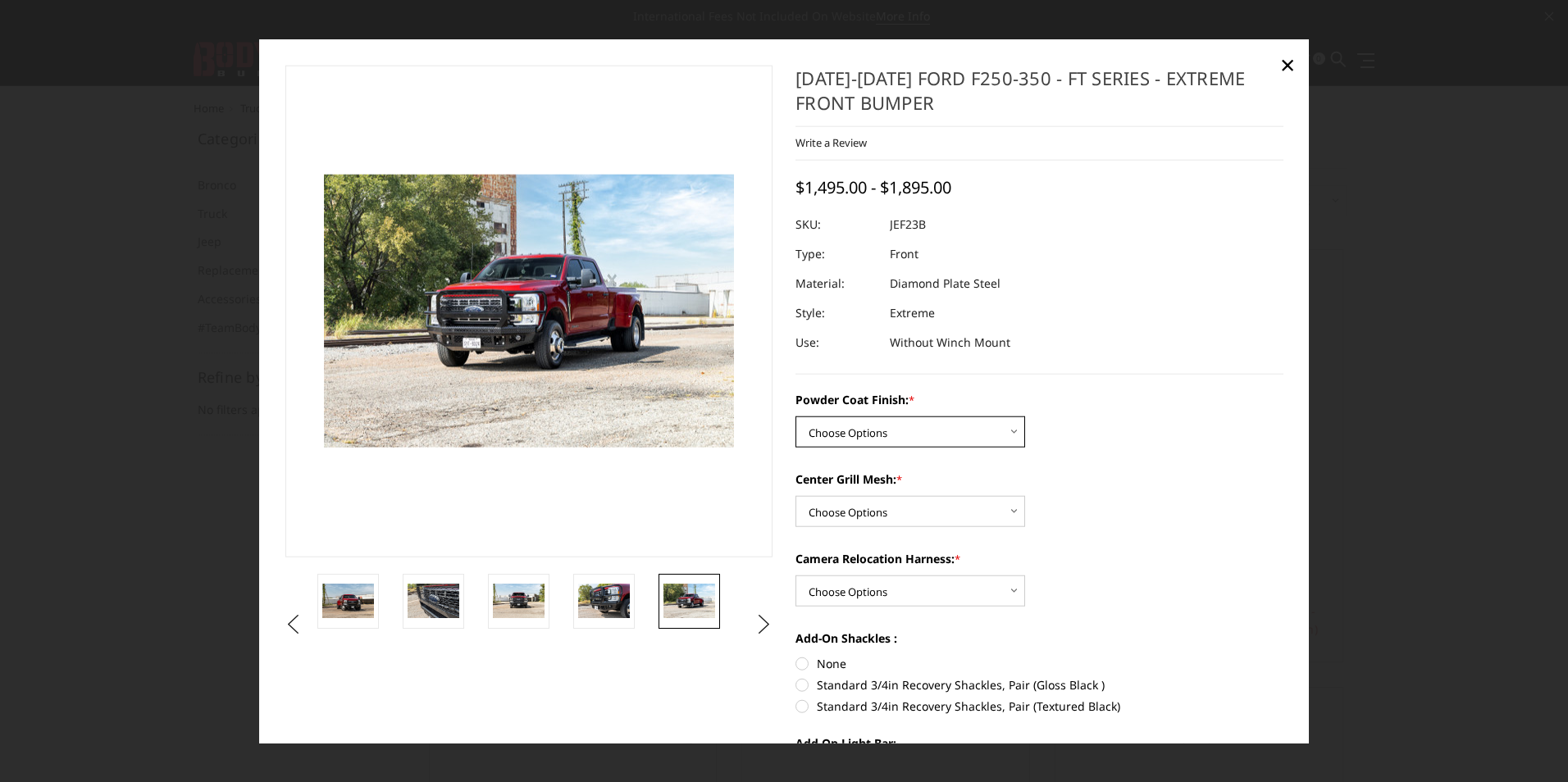
click at [1009, 428] on select "Choose Options Bare Metal Gloss Black Powder Coat Textured Black Powder Coat" at bounding box center [910, 431] width 230 height 31
select select "3264"
click at [795, 416] on select "Choose Options Bare Metal Gloss Black Powder Coat Textured Black Powder Coat" at bounding box center [910, 431] width 230 height 31
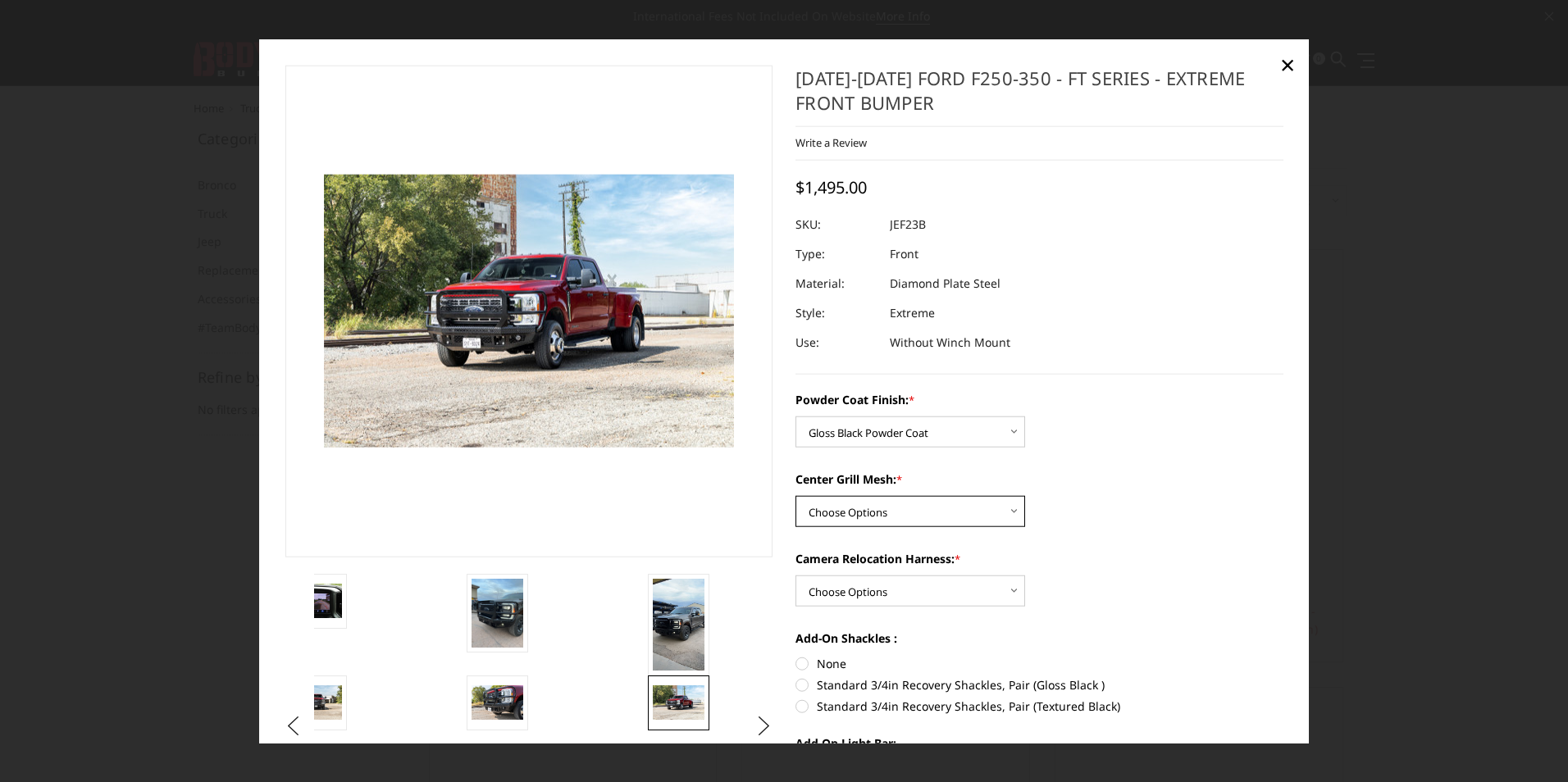
click at [1012, 511] on select "Choose Options WITH Expanded Metal in Center Grill WITHOUT Expanded Metal in Ce…" at bounding box center [910, 511] width 230 height 31
select select "3266"
click at [795, 496] on select "Choose Options WITH Expanded Metal in Center Grill WITHOUT Expanded Metal in Ce…" at bounding box center [910, 511] width 230 height 31
click at [1005, 590] on select "Choose Options WITH Camera Relocation Harness WITHOUT Camera Relocation Harness" at bounding box center [910, 591] width 230 height 31
select select "3268"
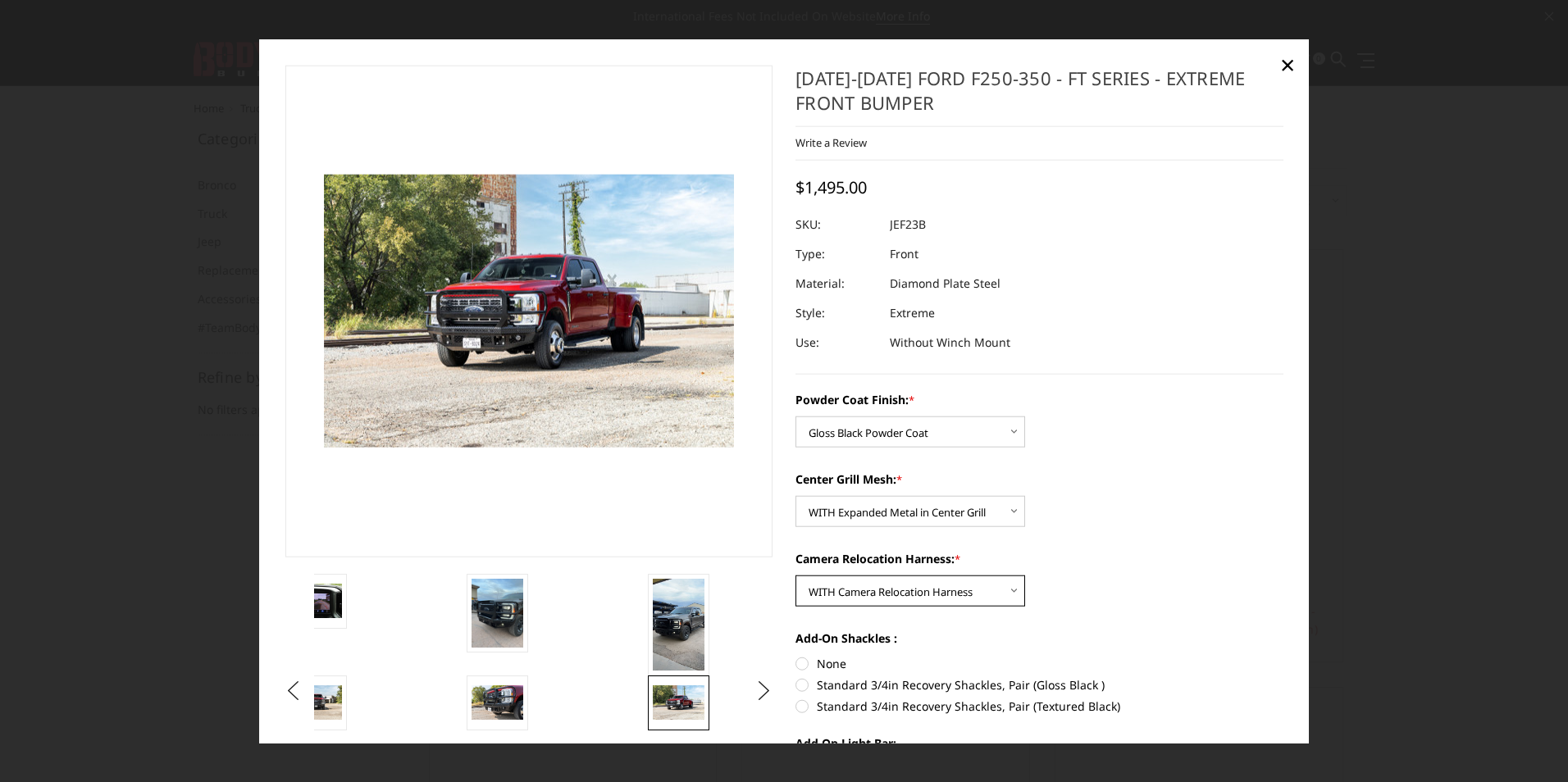
click at [795, 576] on select "Choose Options WITH Camera Relocation Harness WITHOUT Camera Relocation Harness" at bounding box center [910, 591] width 230 height 31
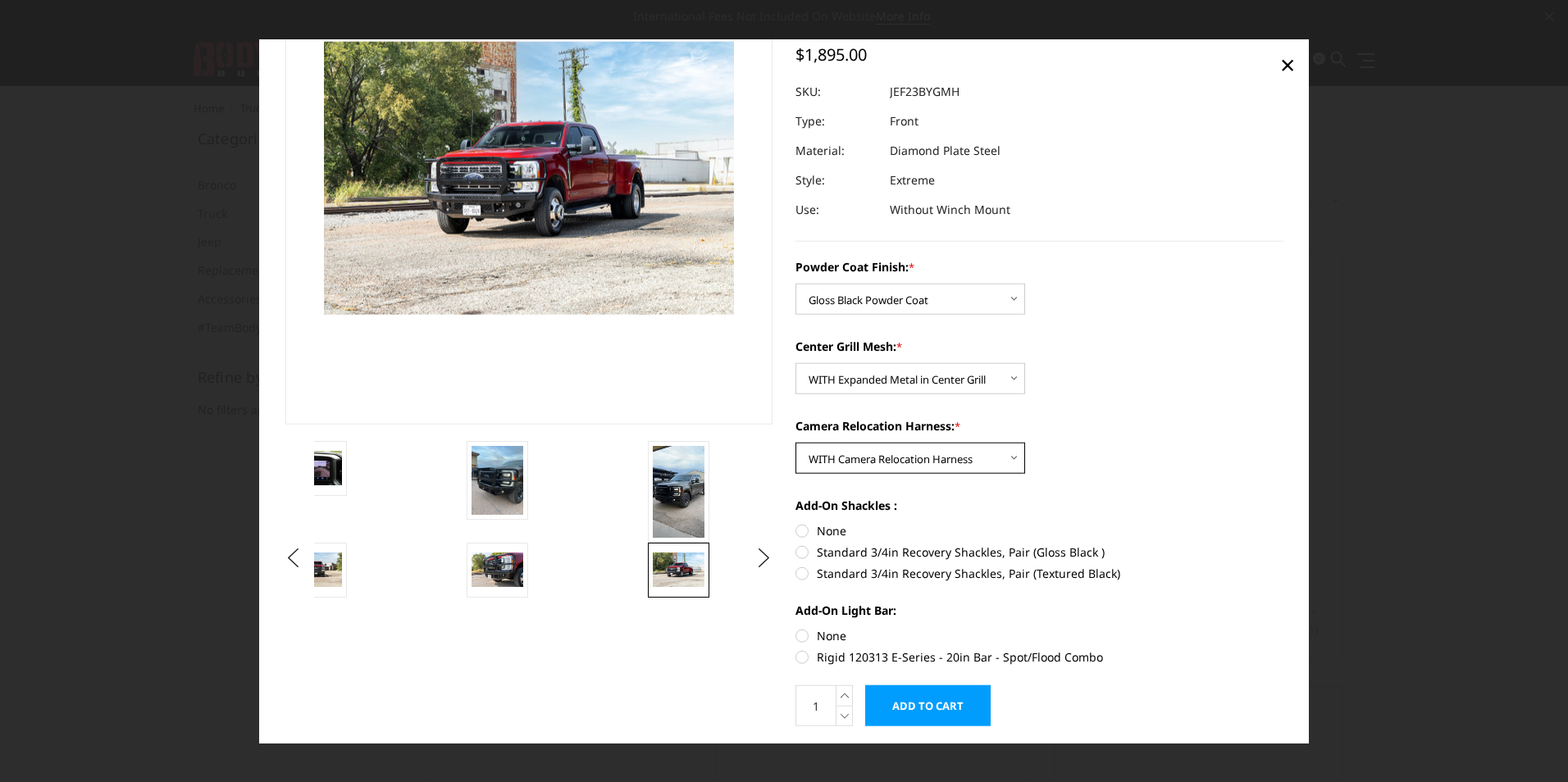
scroll to position [164, 0]
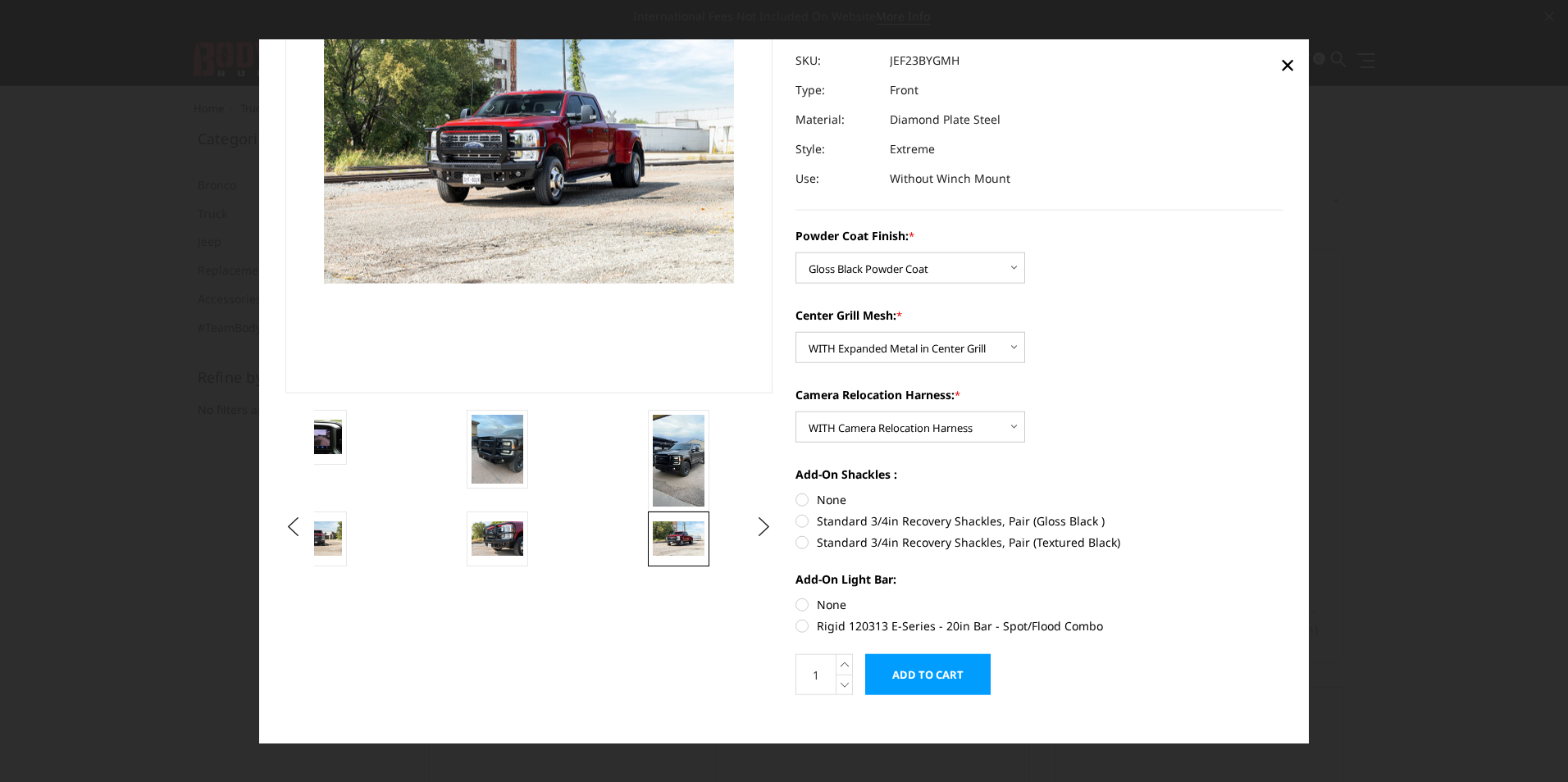
click at [796, 522] on label "Standard 3/4in Recovery Shackles, Pair (Gloss Black )" at bounding box center [1039, 521] width 488 height 17
click at [1283, 492] on input "Standard 3/4in Recovery Shackles, Pair (Gloss Black )" at bounding box center [1283, 491] width 1 height 1
radio input "true"
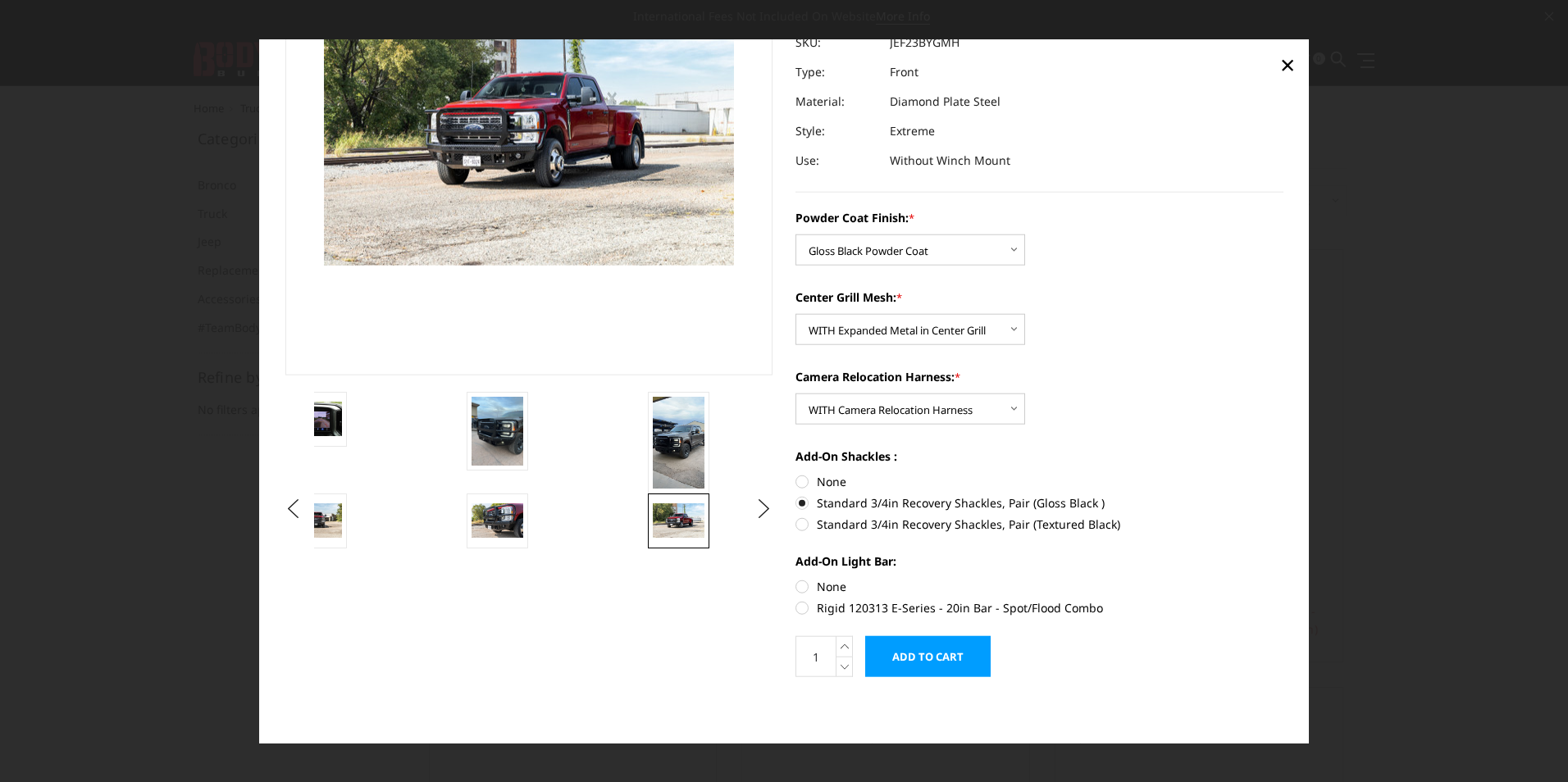
click at [797, 607] on label "Rigid 120313 E-Series - 20in Bar - Spot/Flood Combo" at bounding box center [1039, 607] width 488 height 17
click at [1283, 579] on input "Rigid 120313 E-Series - 20in Bar - Spot/Flood Combo" at bounding box center [1283, 578] width 1 height 1
radio input "true"
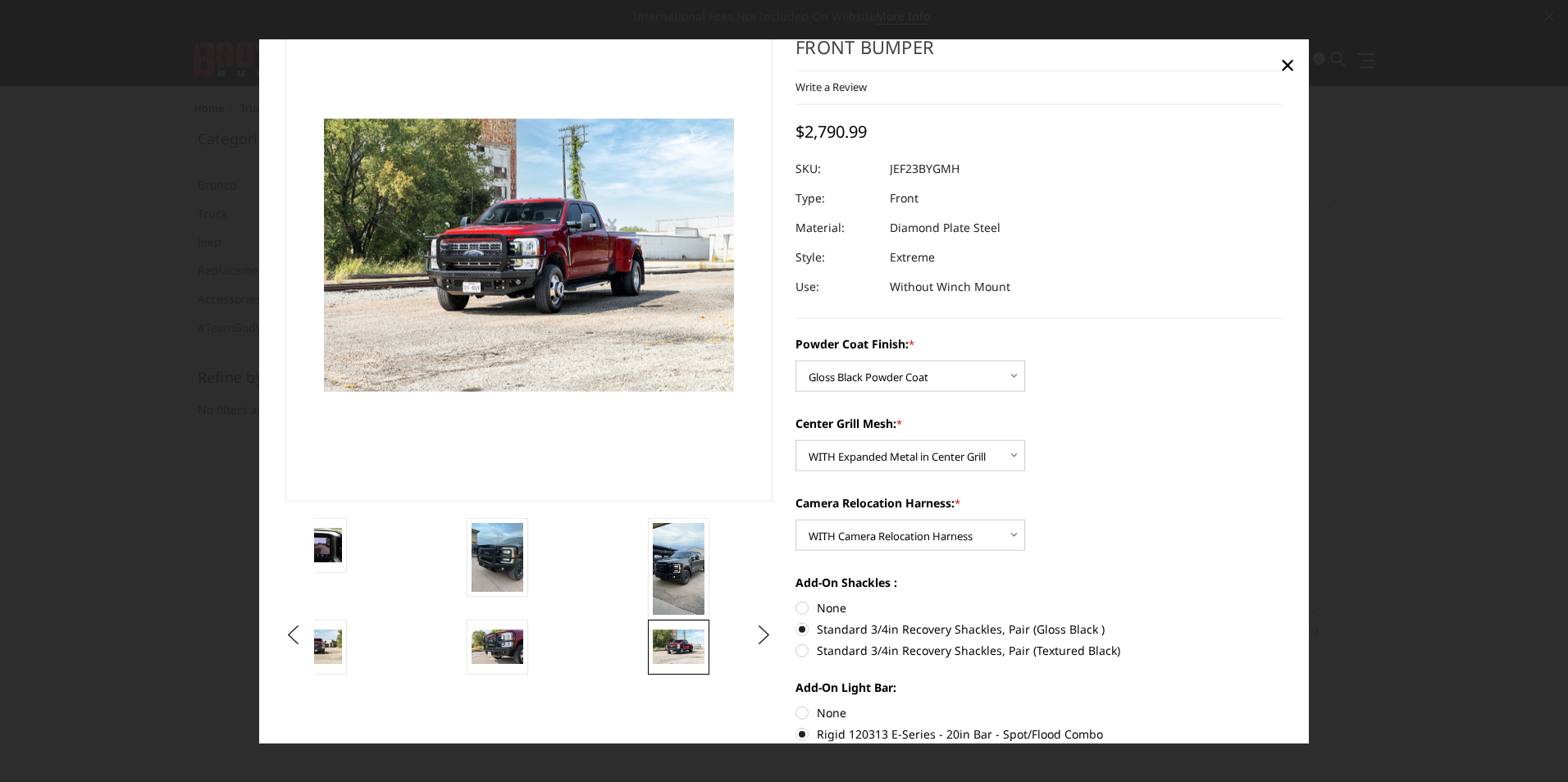
scroll to position [18, 0]
